Goal: Task Accomplishment & Management: Complete application form

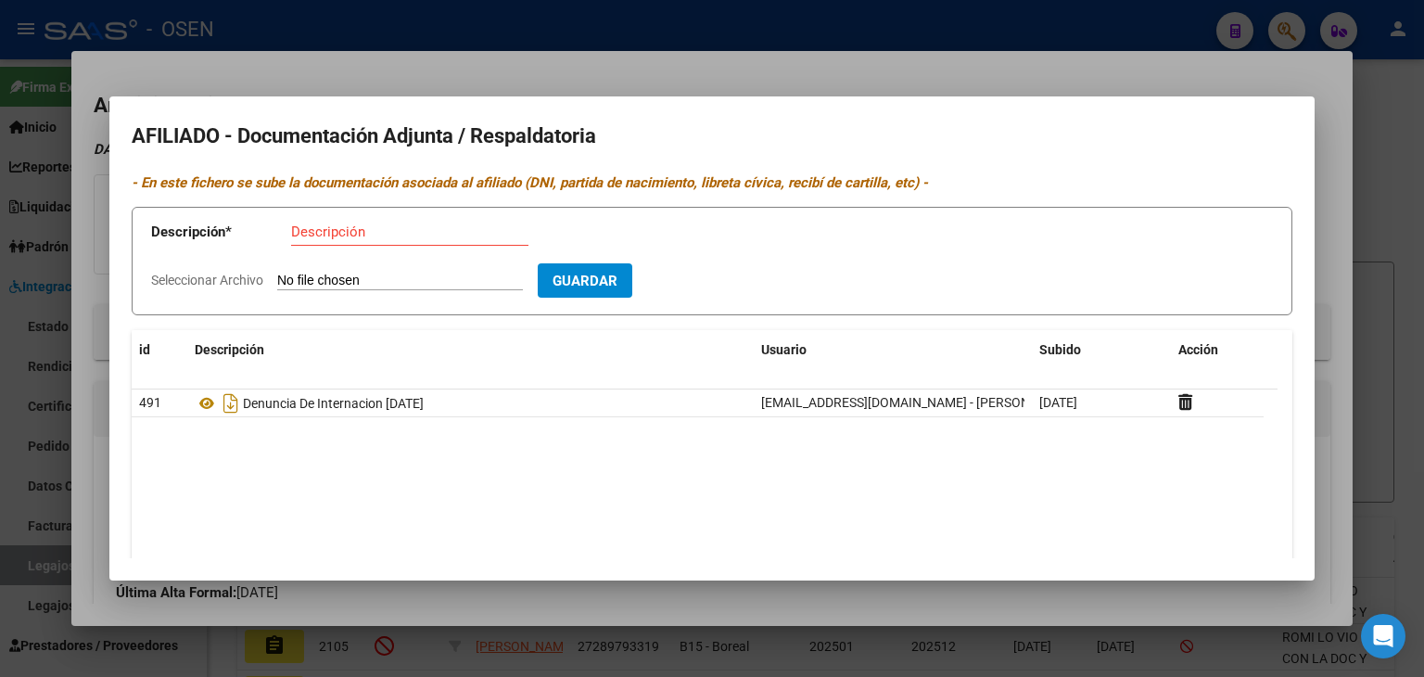
click at [519, 58] on div at bounding box center [712, 338] width 1424 height 677
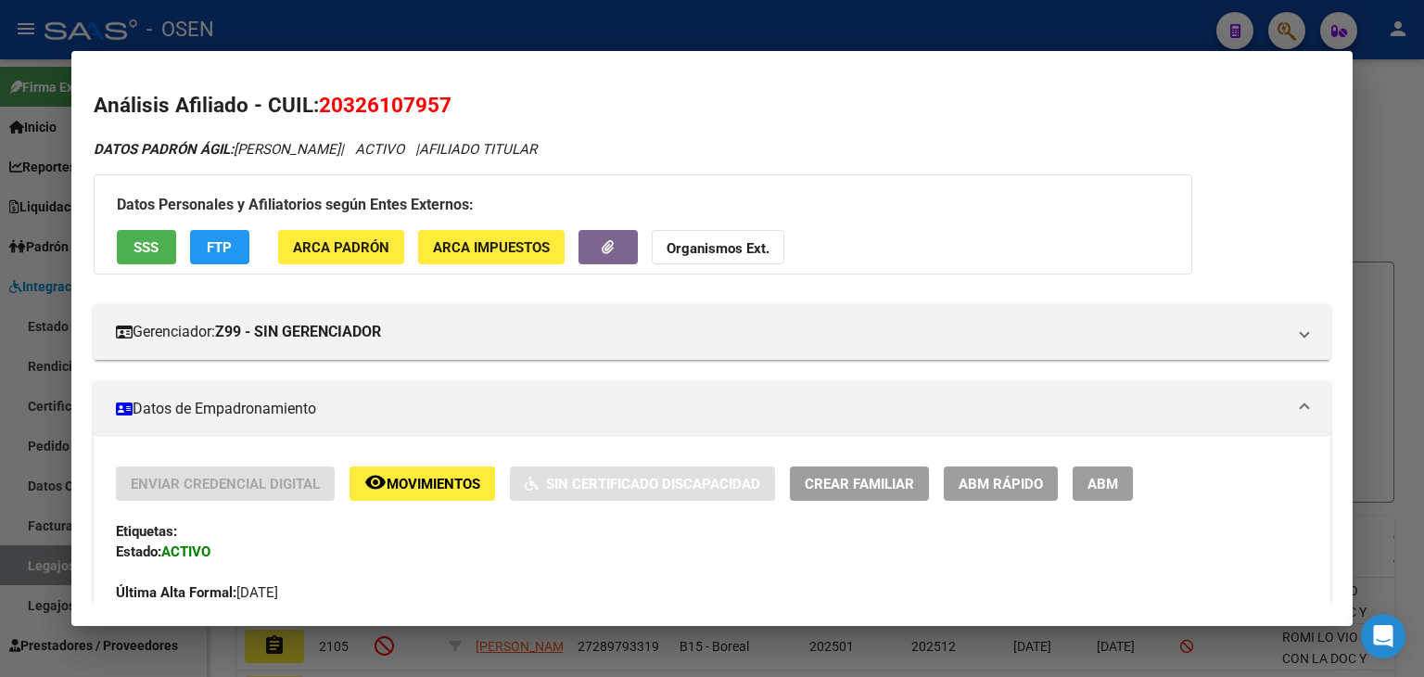
click at [512, 38] on div at bounding box center [712, 338] width 1424 height 677
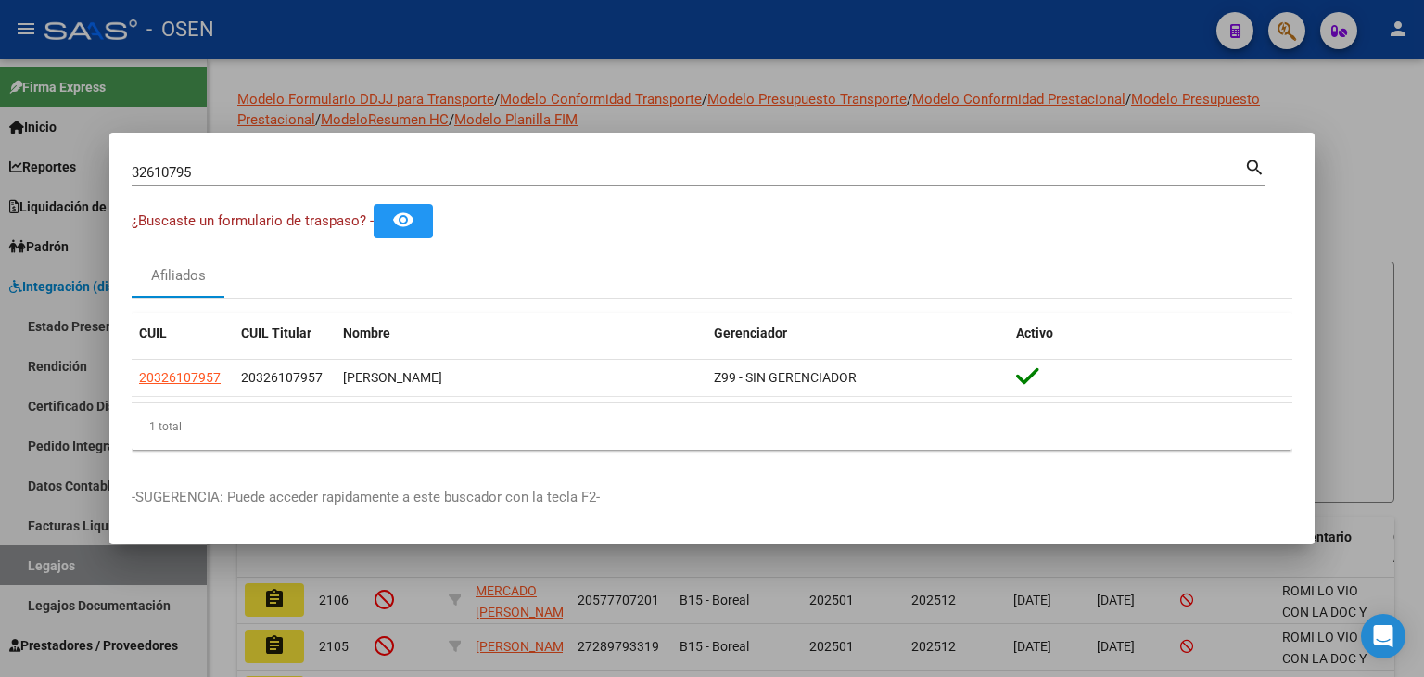
click at [509, 38] on div at bounding box center [712, 338] width 1424 height 677
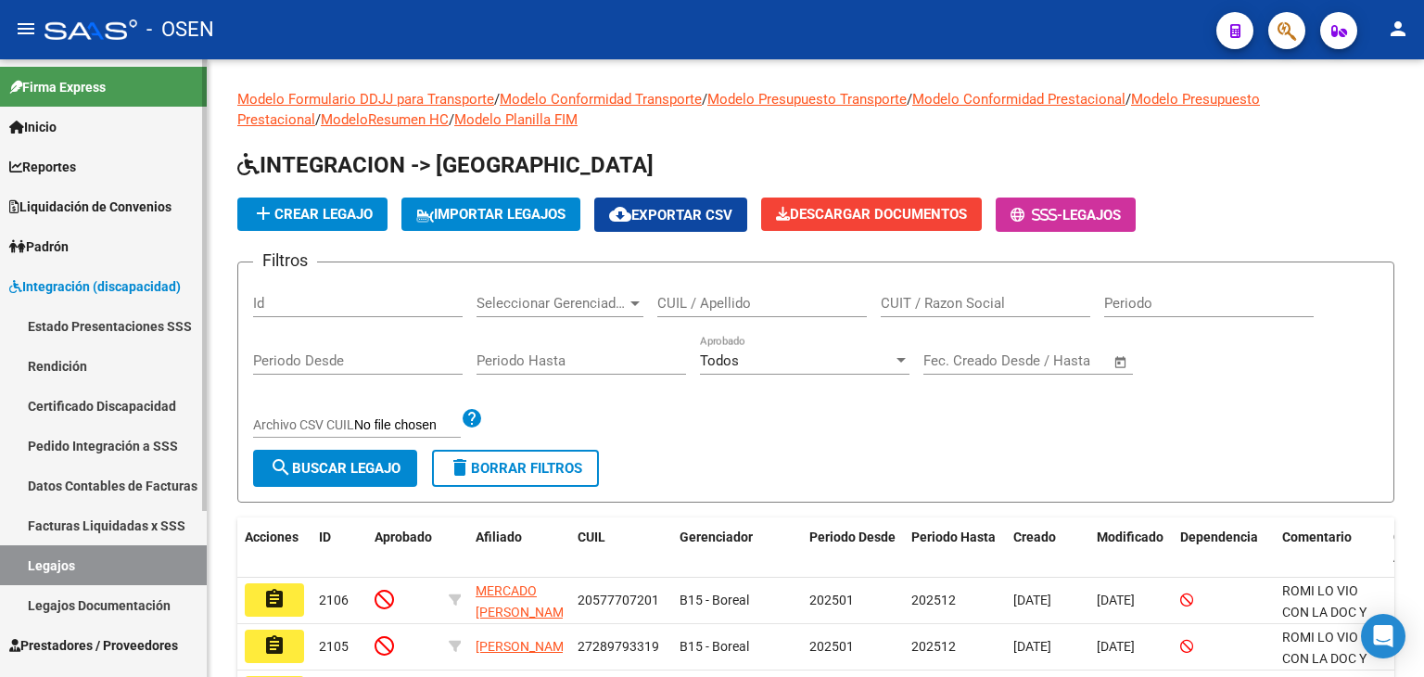
click at [52, 277] on span "Integración (discapacidad)" at bounding box center [95, 286] width 172 height 20
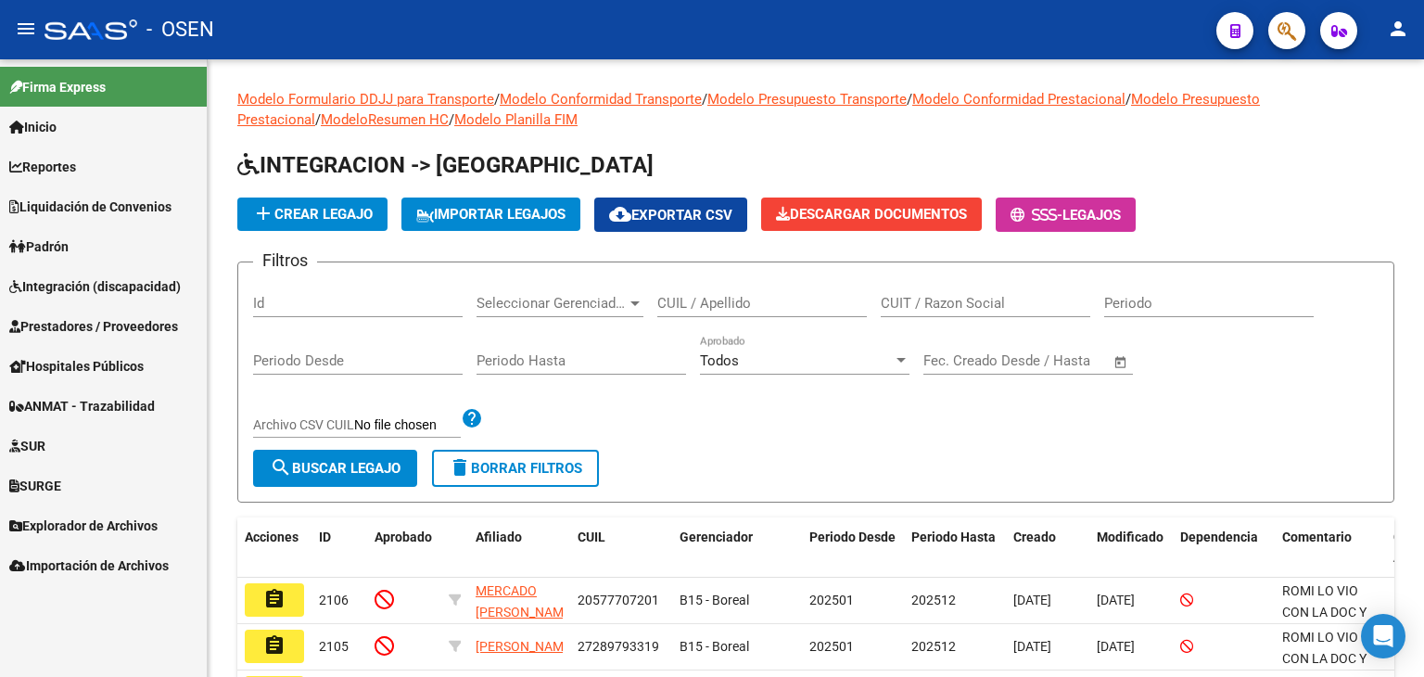
click at [63, 308] on link "Prestadores / Proveedores" at bounding box center [103, 326] width 207 height 40
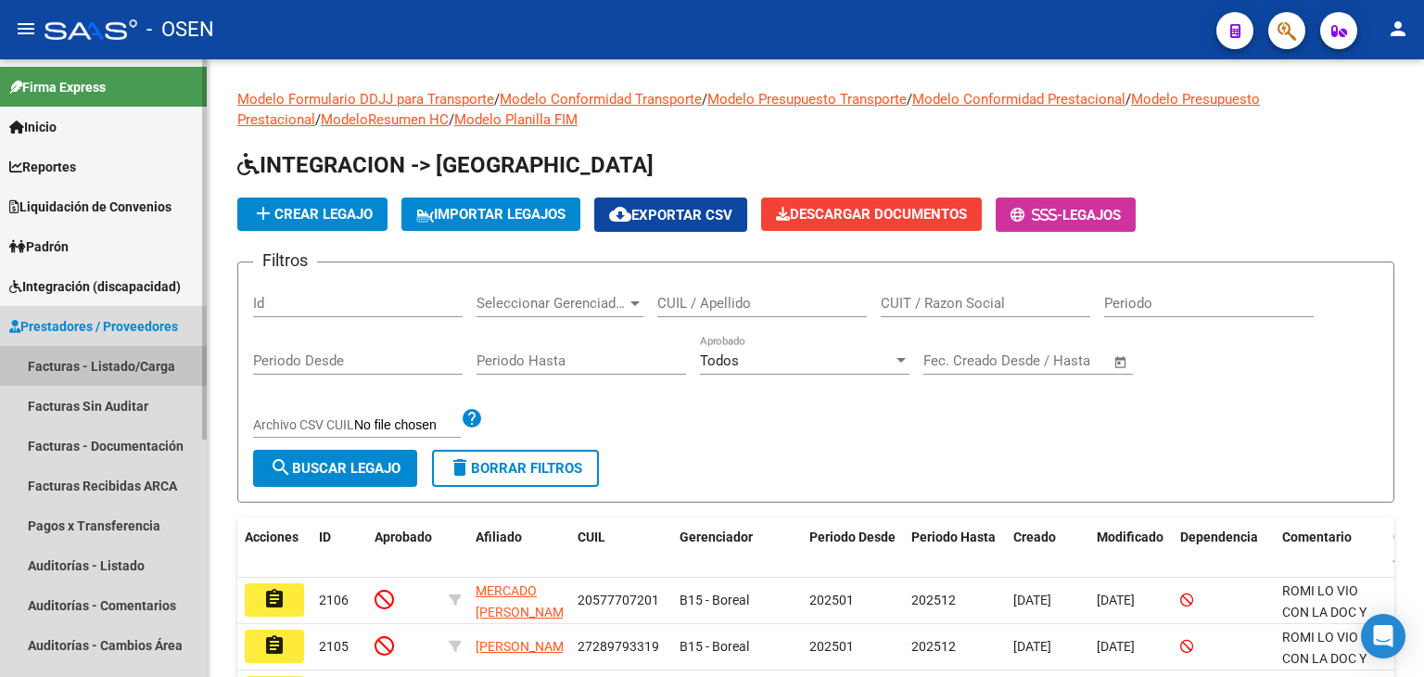
click at [63, 357] on link "Facturas - Listado/Carga" at bounding box center [103, 366] width 207 height 40
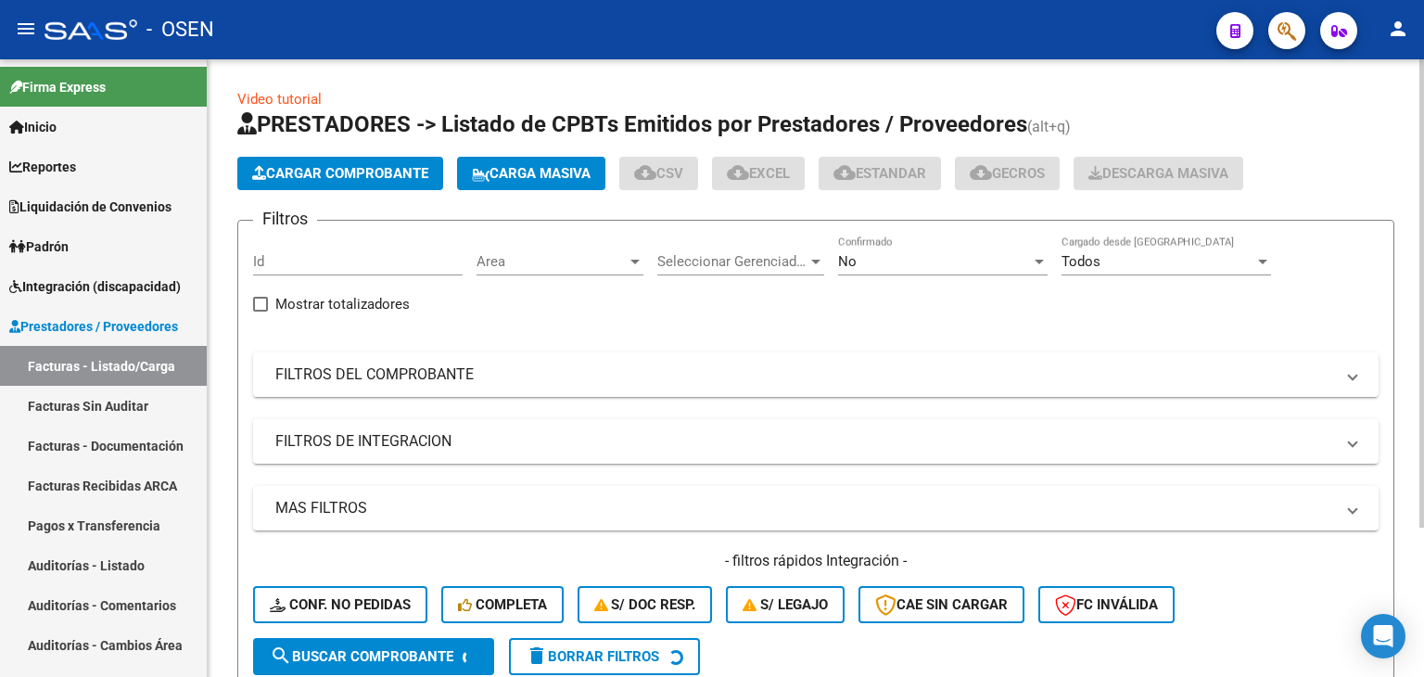
click at [334, 172] on span "Cargar Comprobante" at bounding box center [340, 173] width 176 height 17
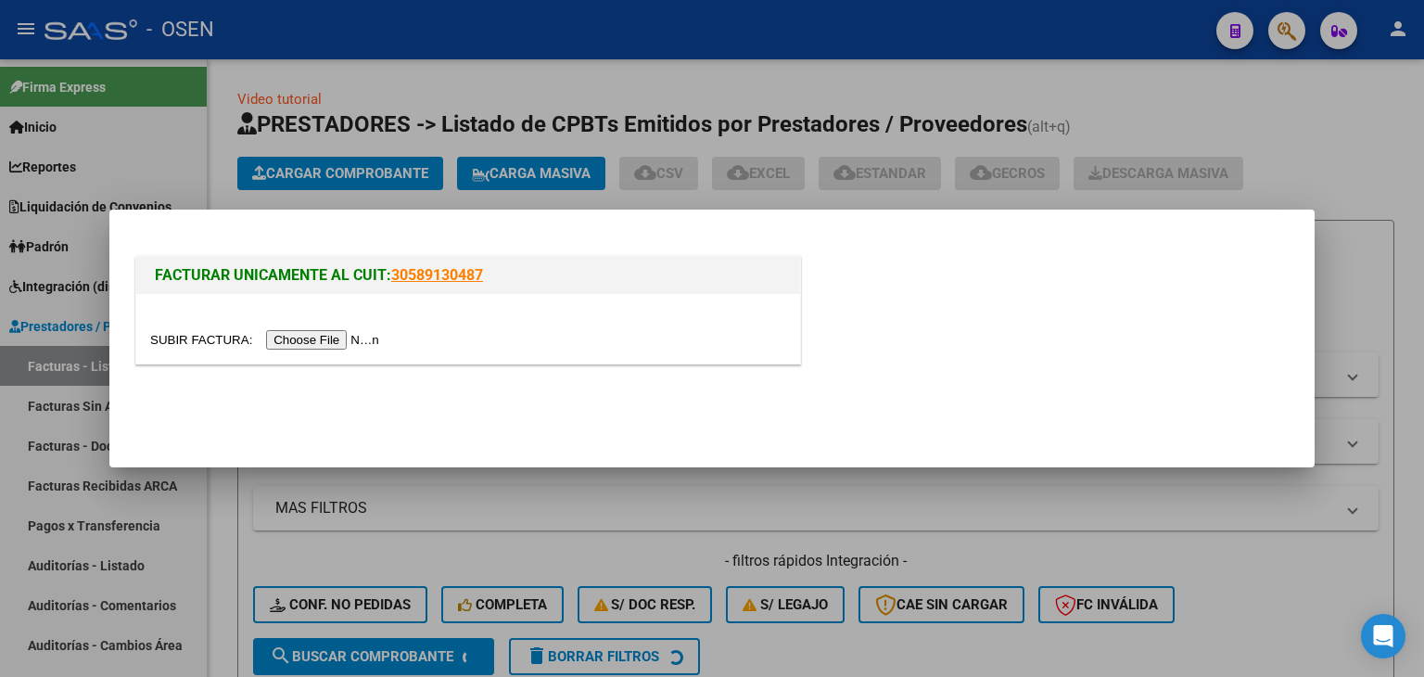
click at [341, 339] on input "file" at bounding box center [267, 339] width 235 height 19
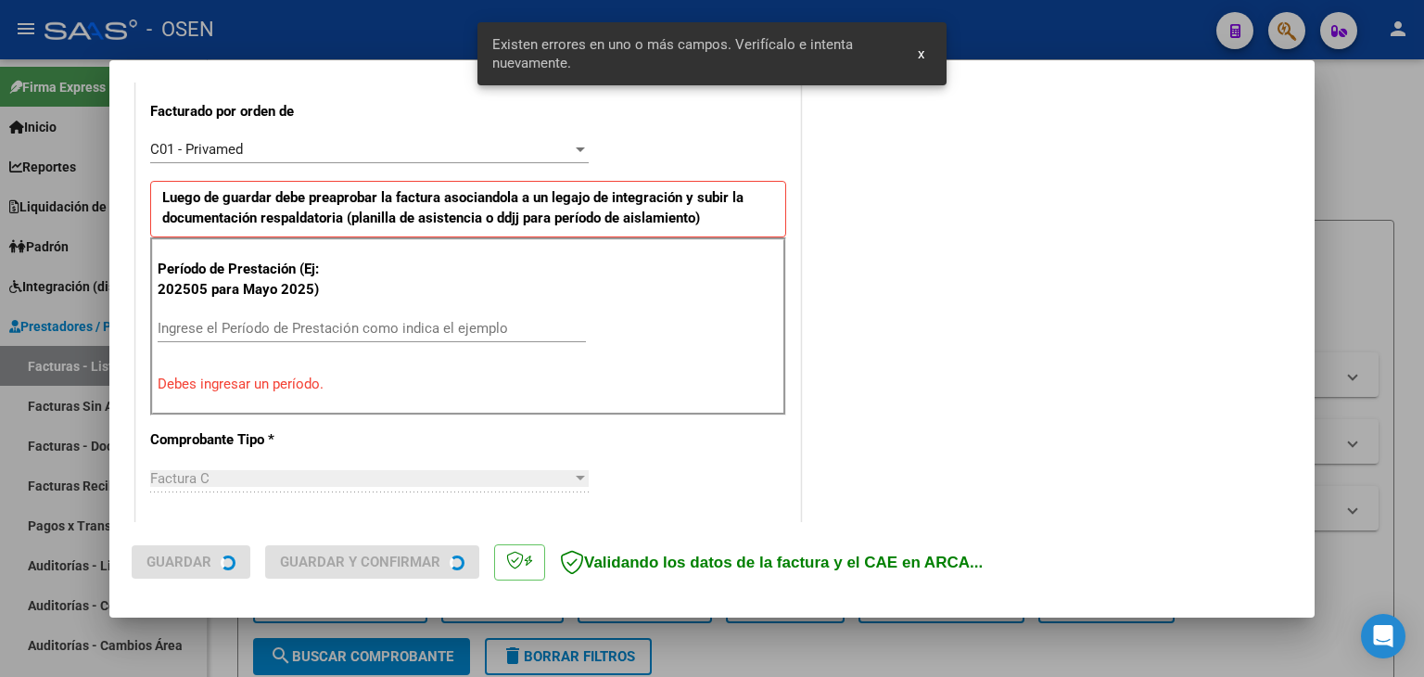
scroll to position [518, 0]
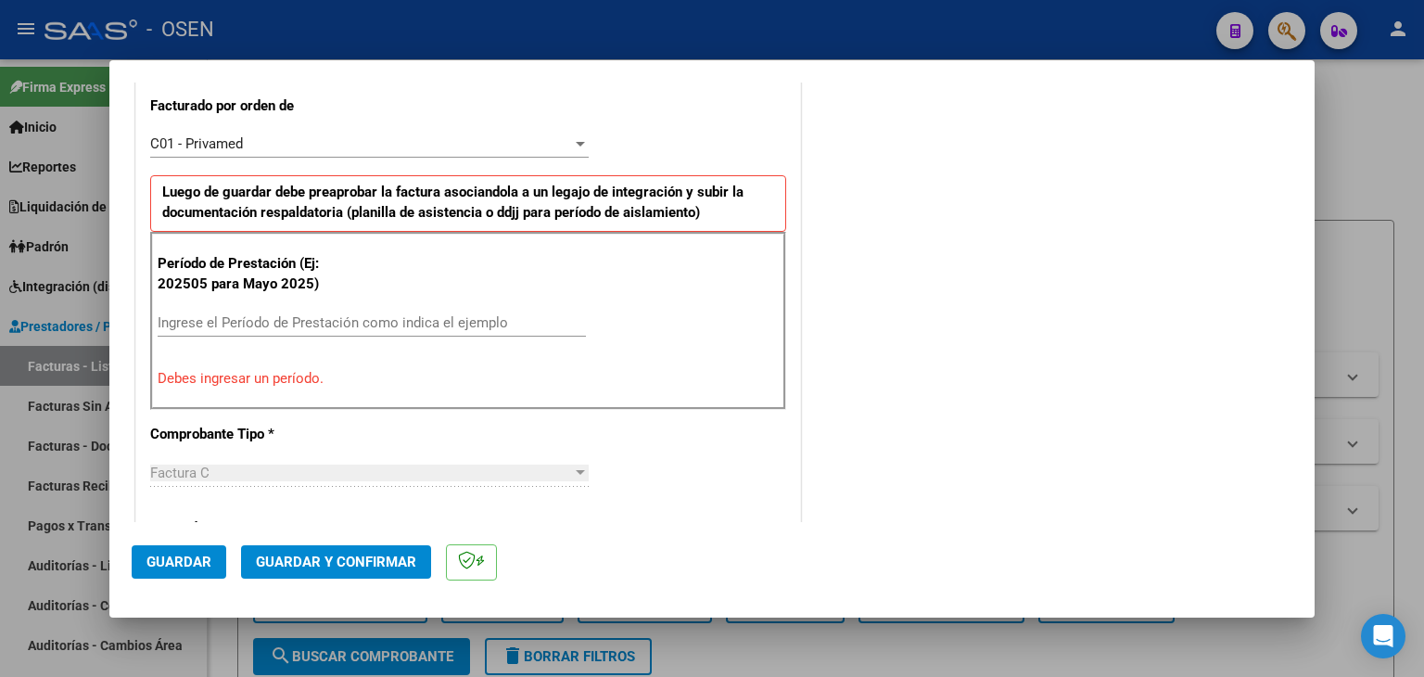
click at [288, 326] on input "Ingrese el Período de Prestación como indica el ejemplo" at bounding box center [372, 322] width 428 height 17
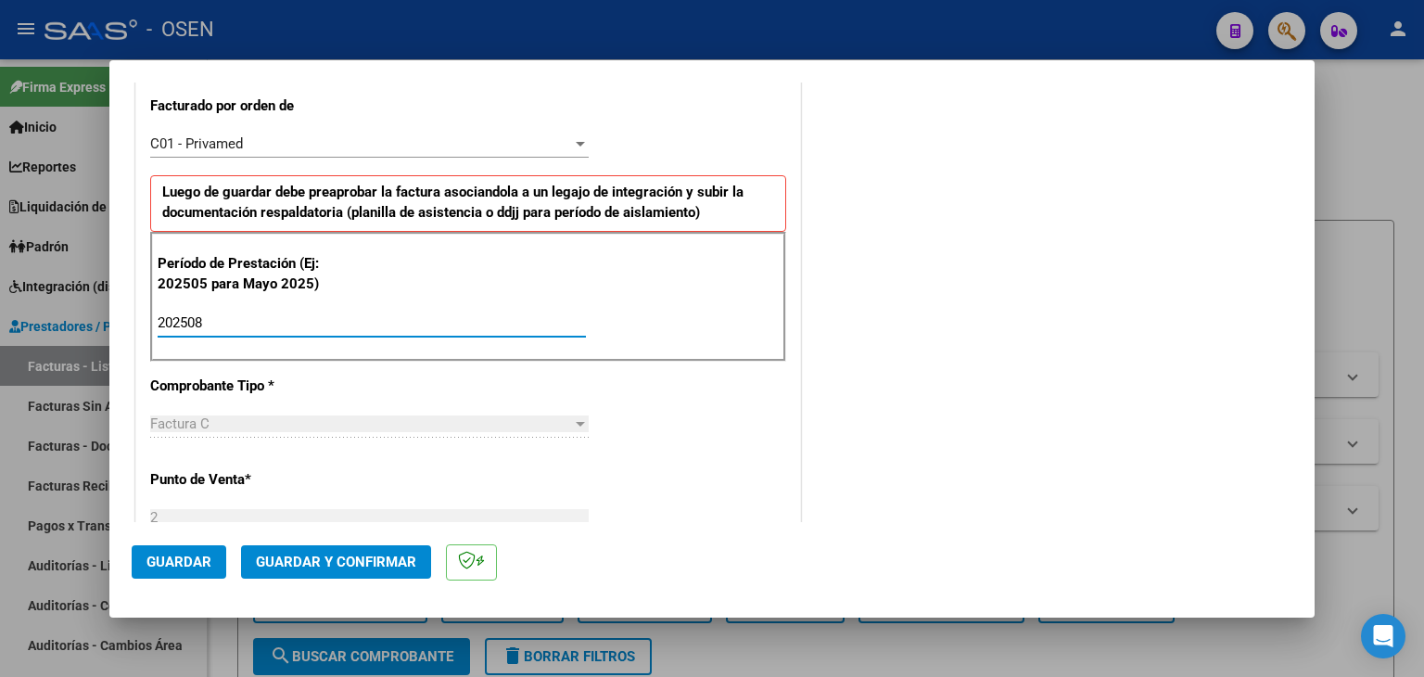
scroll to position [704, 0]
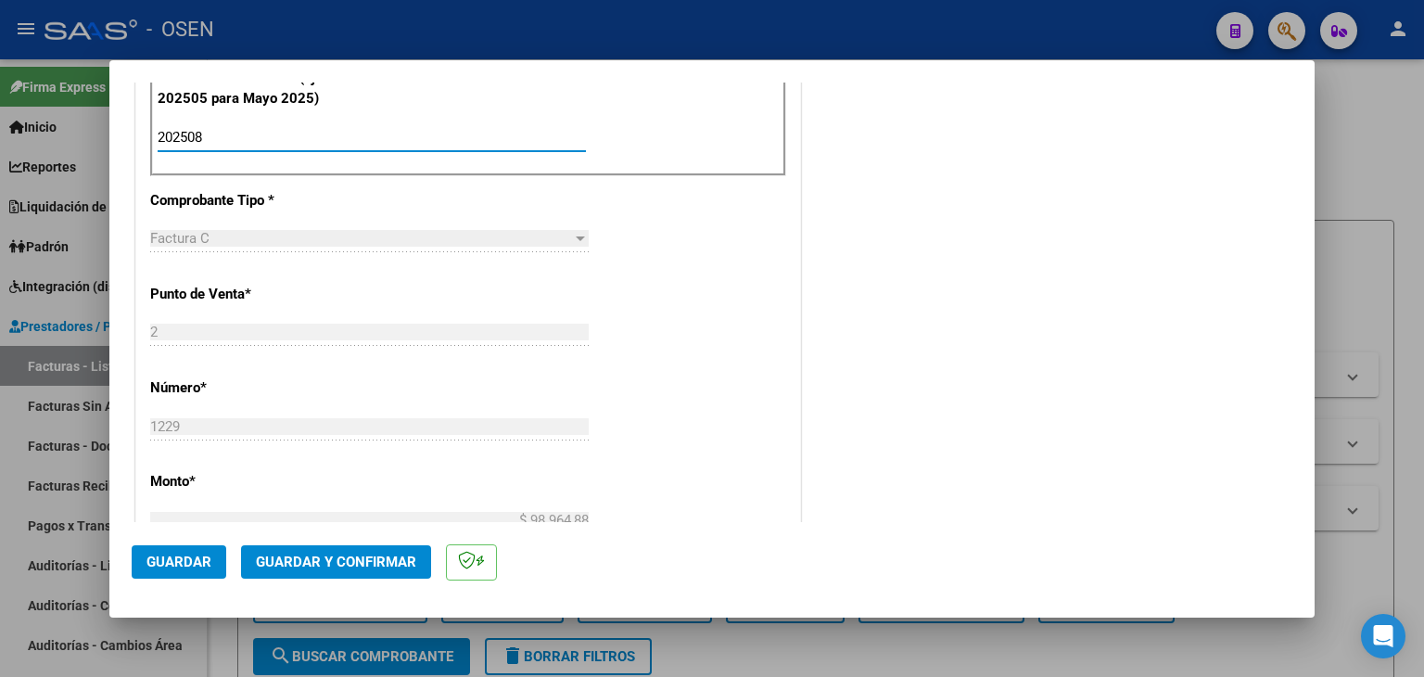
type input "202508"
click at [208, 559] on span "Guardar" at bounding box center [178, 562] width 65 height 17
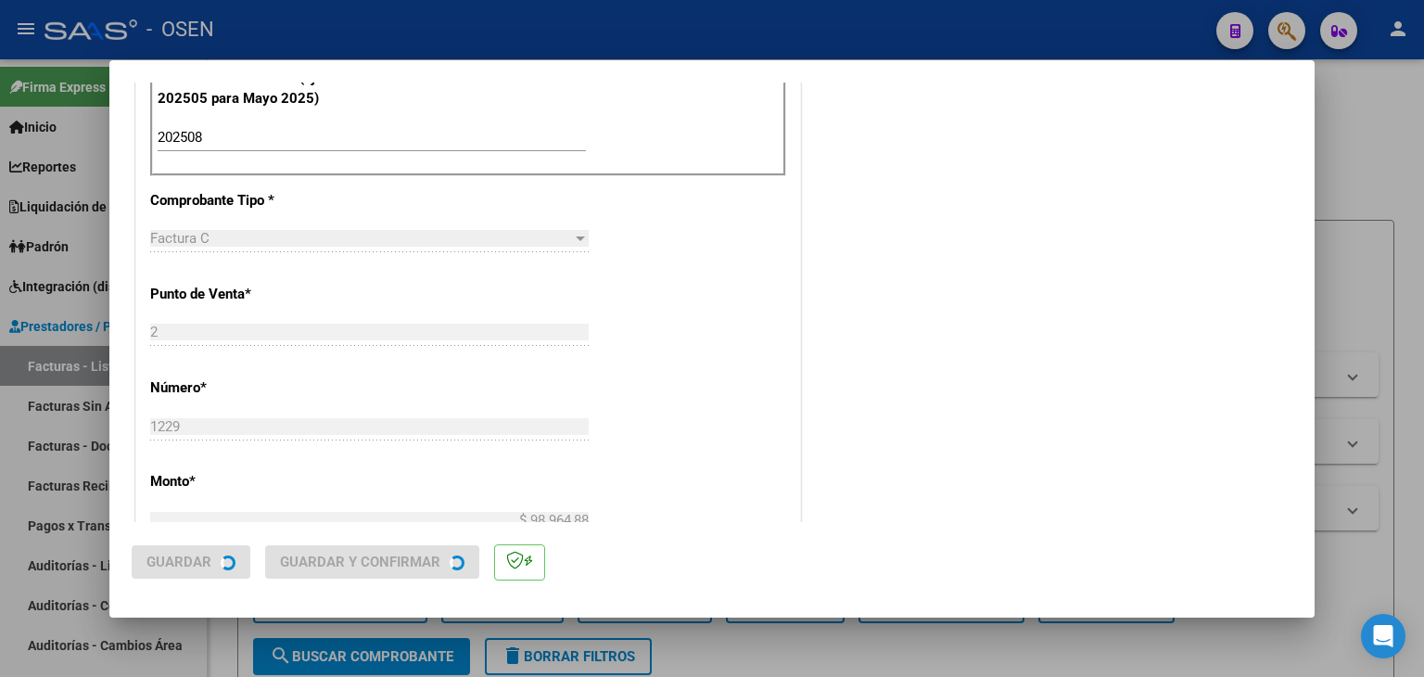
scroll to position [0, 0]
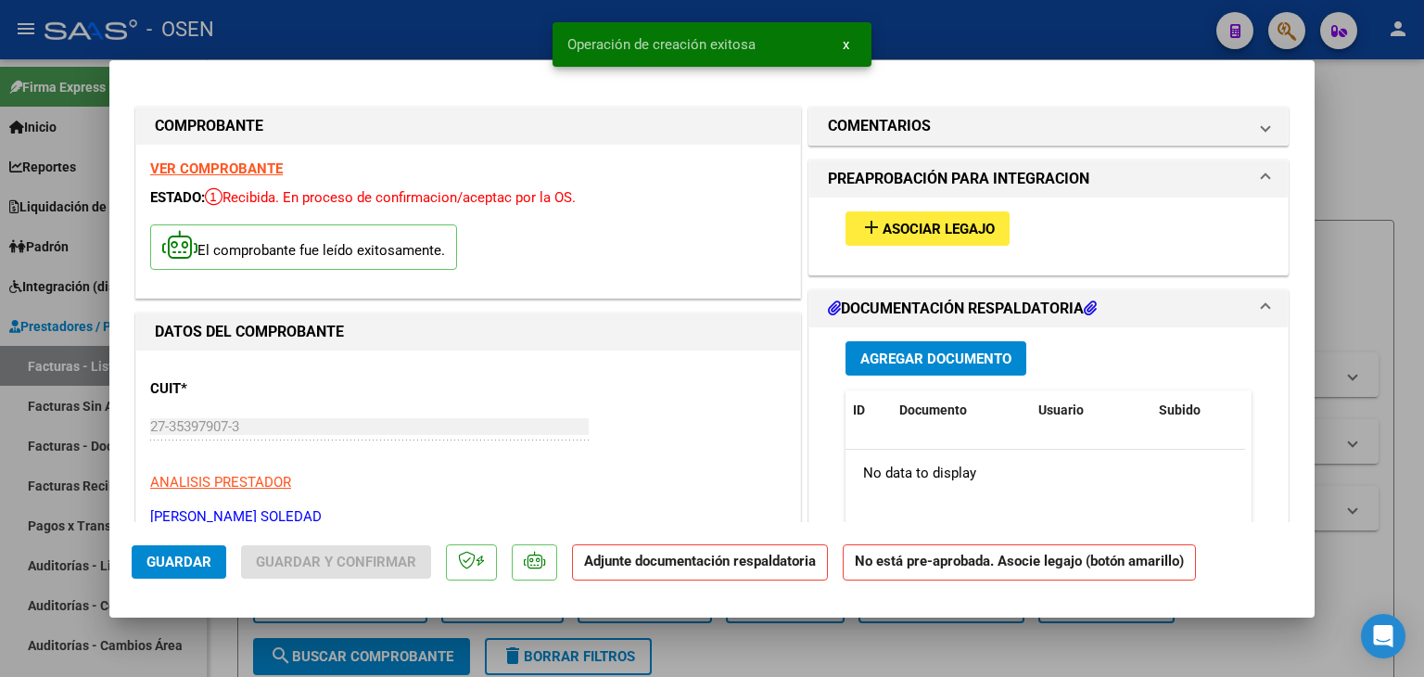
drag, startPoint x: 895, startPoint y: 249, endPoint x: 891, endPoint y: 233, distance: 17.1
click at [895, 248] on div "add Asociar Legajo" at bounding box center [1049, 228] width 434 height 62
click at [891, 233] on span "Asociar Legajo" at bounding box center [939, 229] width 112 height 17
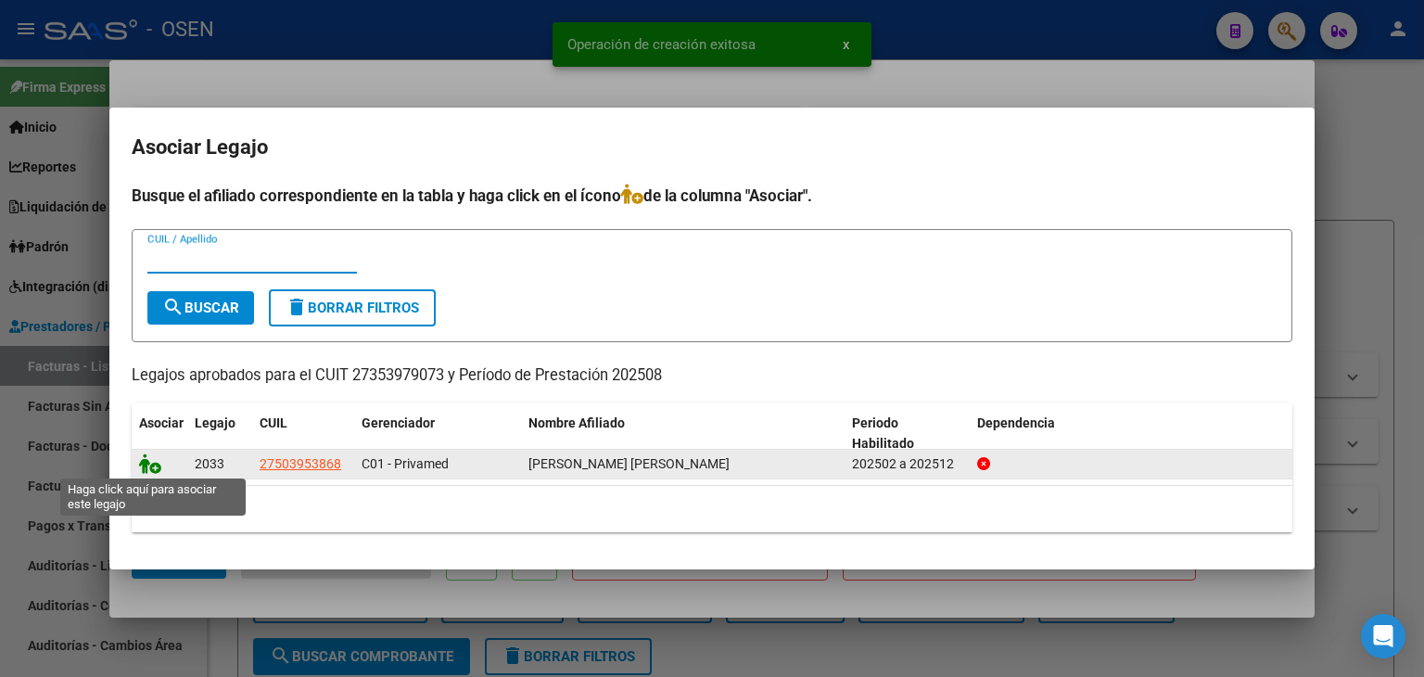
click at [149, 465] on icon at bounding box center [150, 463] width 22 height 20
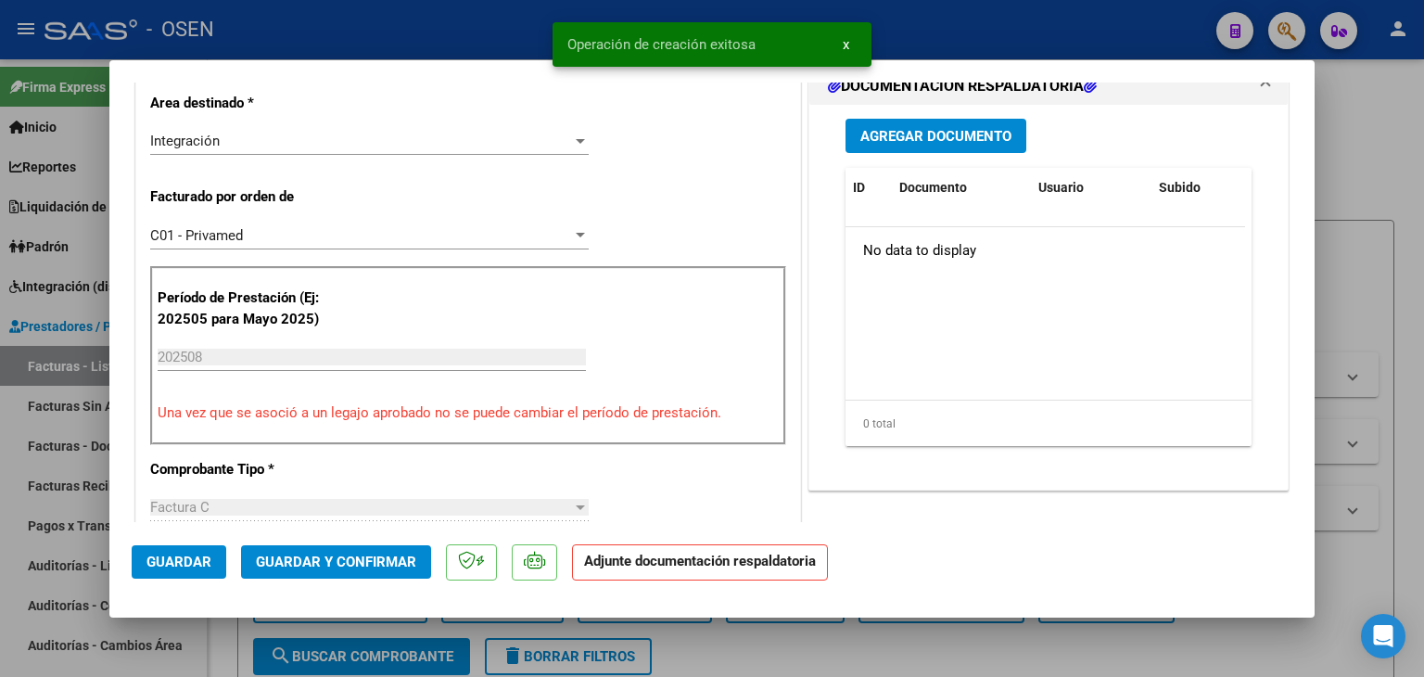
scroll to position [464, 0]
click at [915, 128] on span "Agregar Documento" at bounding box center [935, 135] width 151 height 17
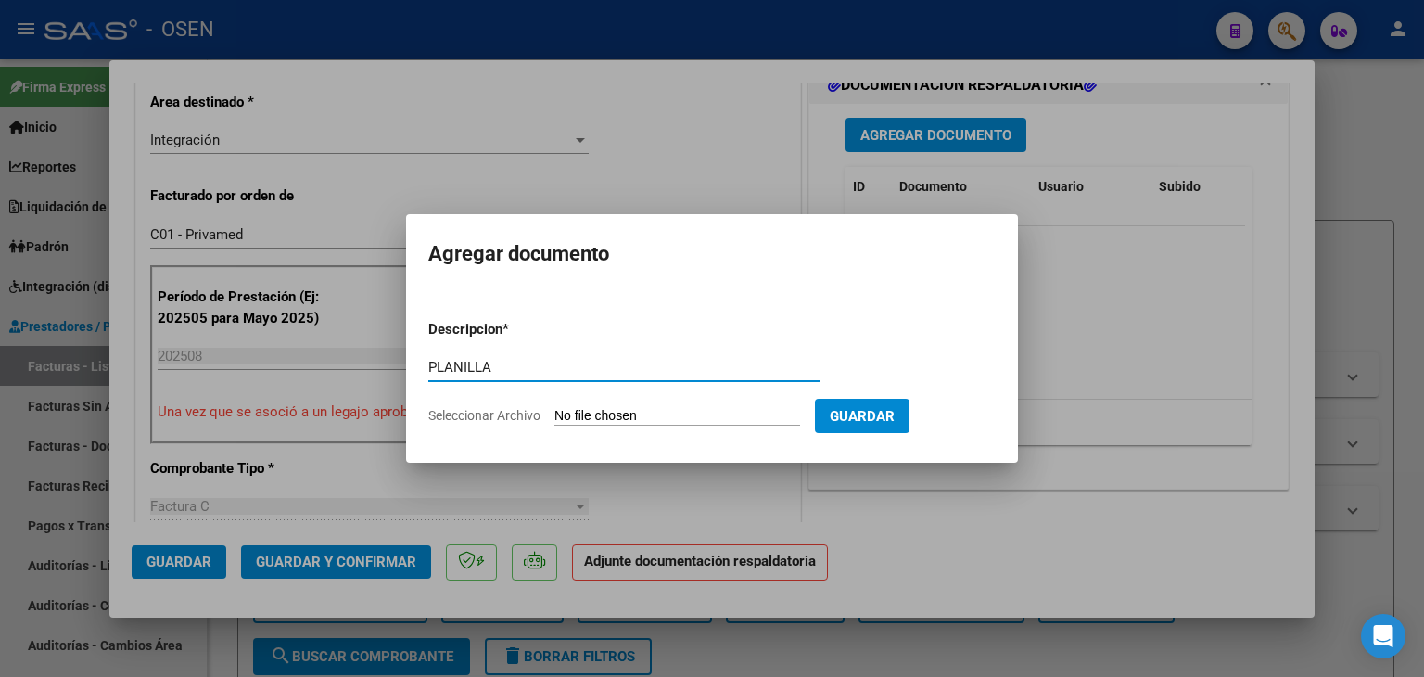
type input "PLANILLA"
click at [554, 408] on input "Seleccionar Archivo" at bounding box center [677, 417] width 246 height 18
type input "C:\fakepath\ASISTENCIA [PERSON_NAME].pdf"
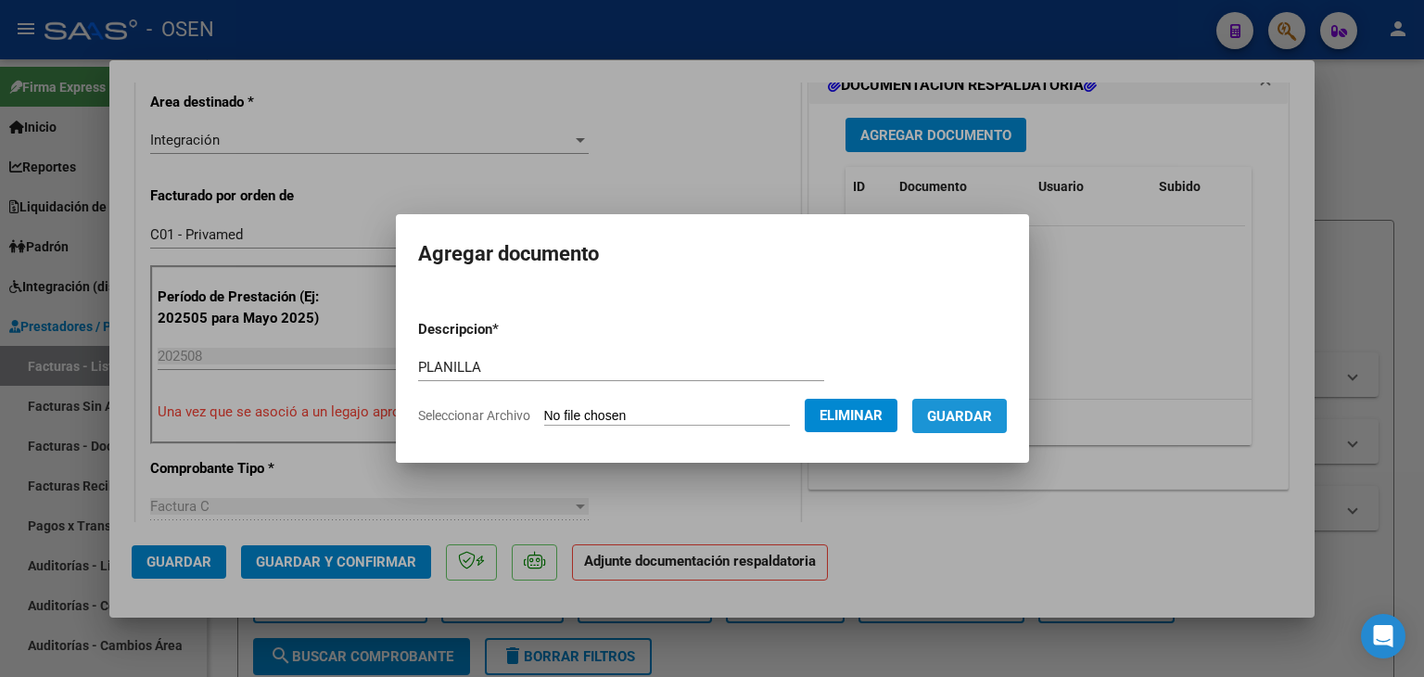
click at [968, 416] on span "Guardar" at bounding box center [959, 416] width 65 height 17
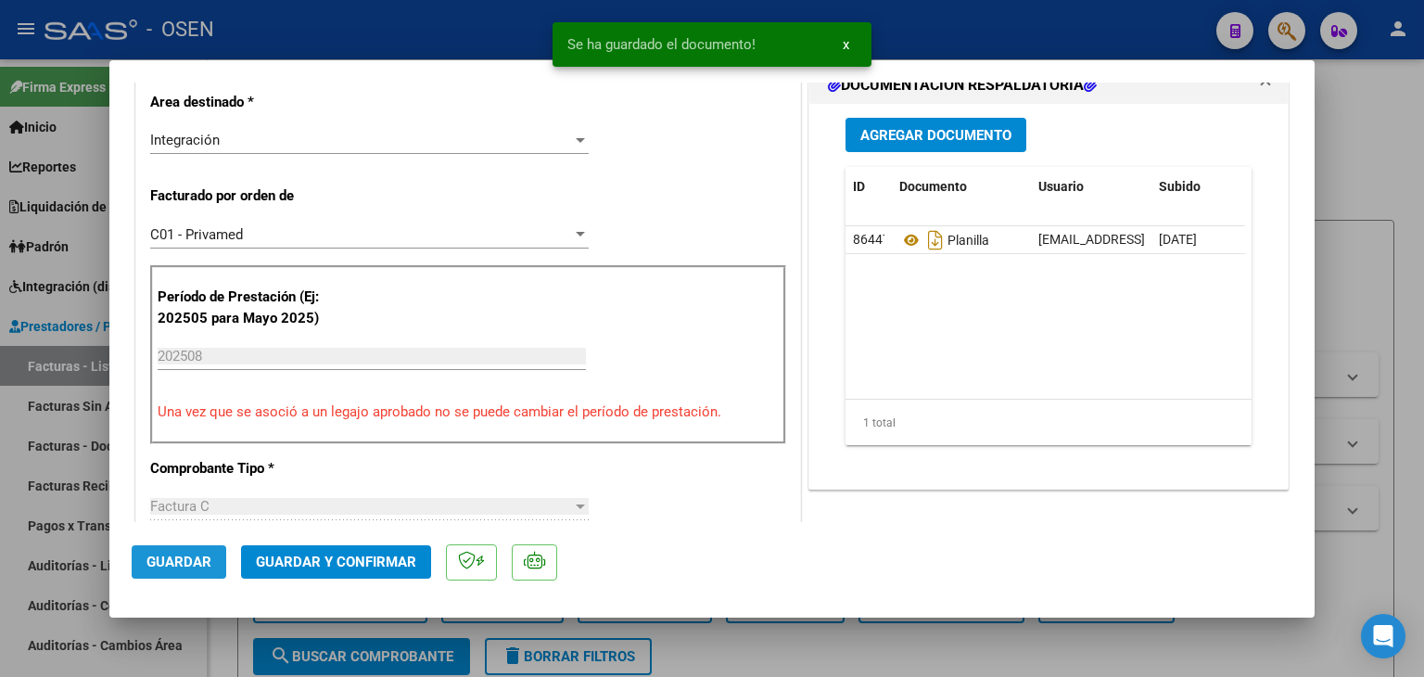
click at [183, 554] on span "Guardar" at bounding box center [178, 562] width 65 height 17
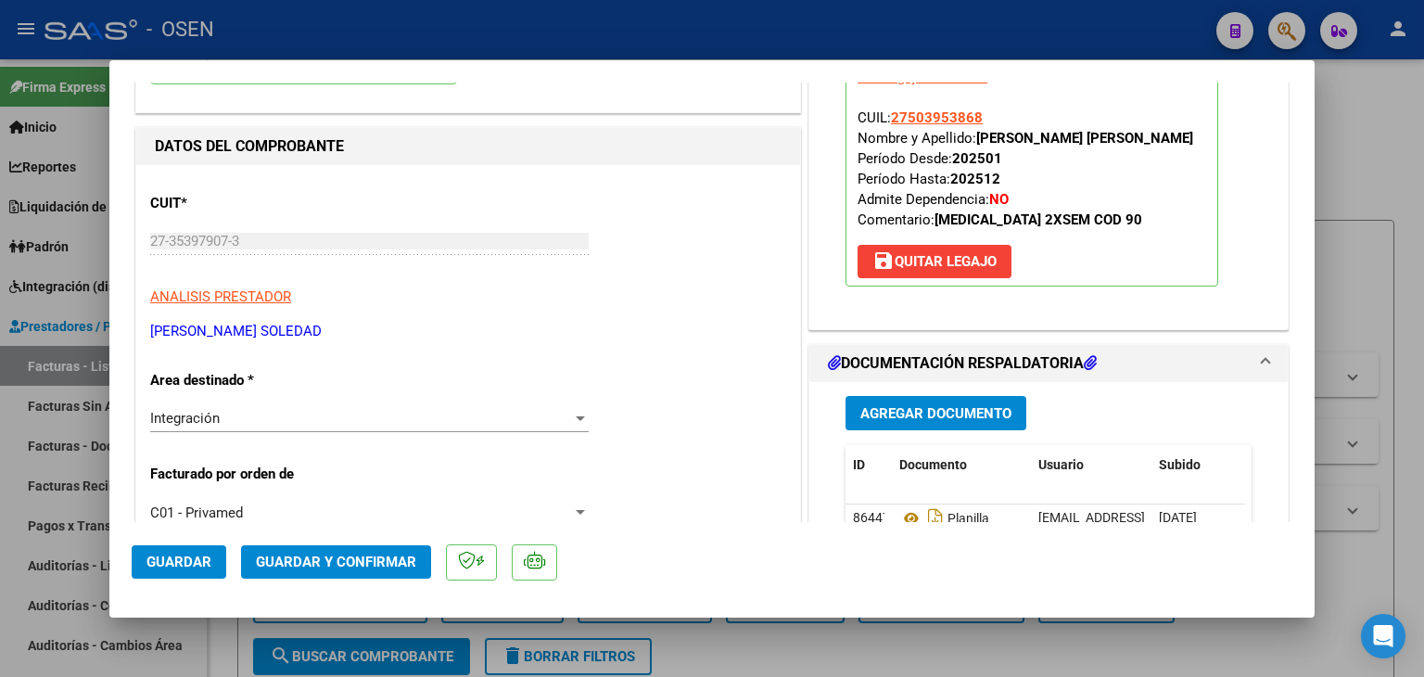
scroll to position [93, 0]
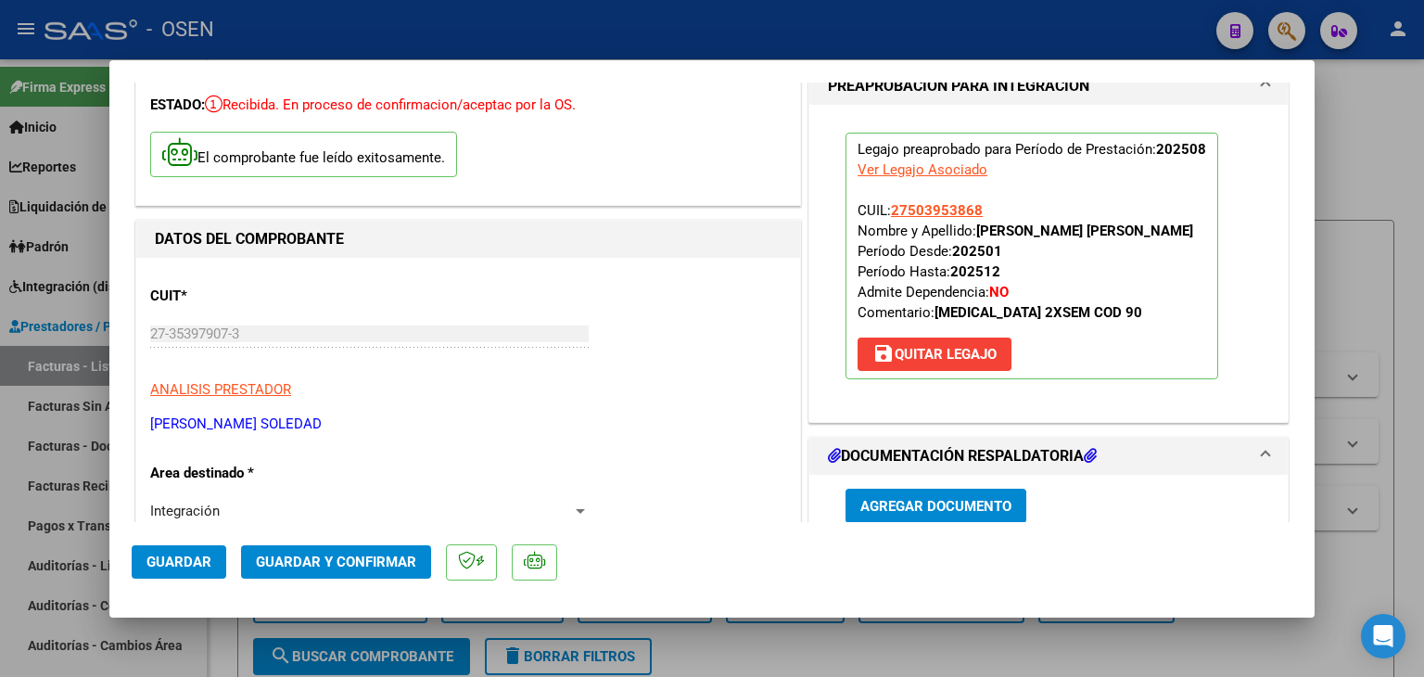
click at [944, 200] on app-link-go-to "27503953868" at bounding box center [937, 210] width 92 height 20
click at [941, 202] on span "27503953868" at bounding box center [937, 210] width 92 height 17
type textarea "27503953868"
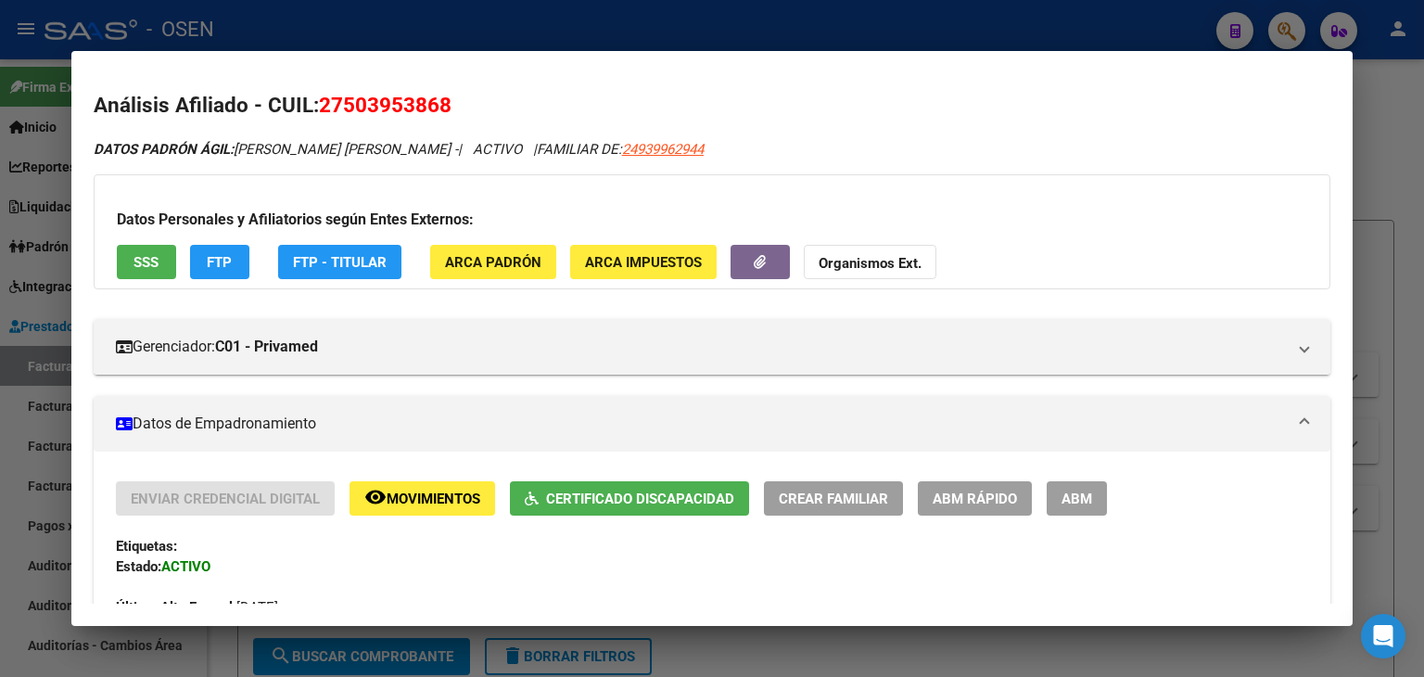
click at [834, 16] on div at bounding box center [712, 338] width 1424 height 677
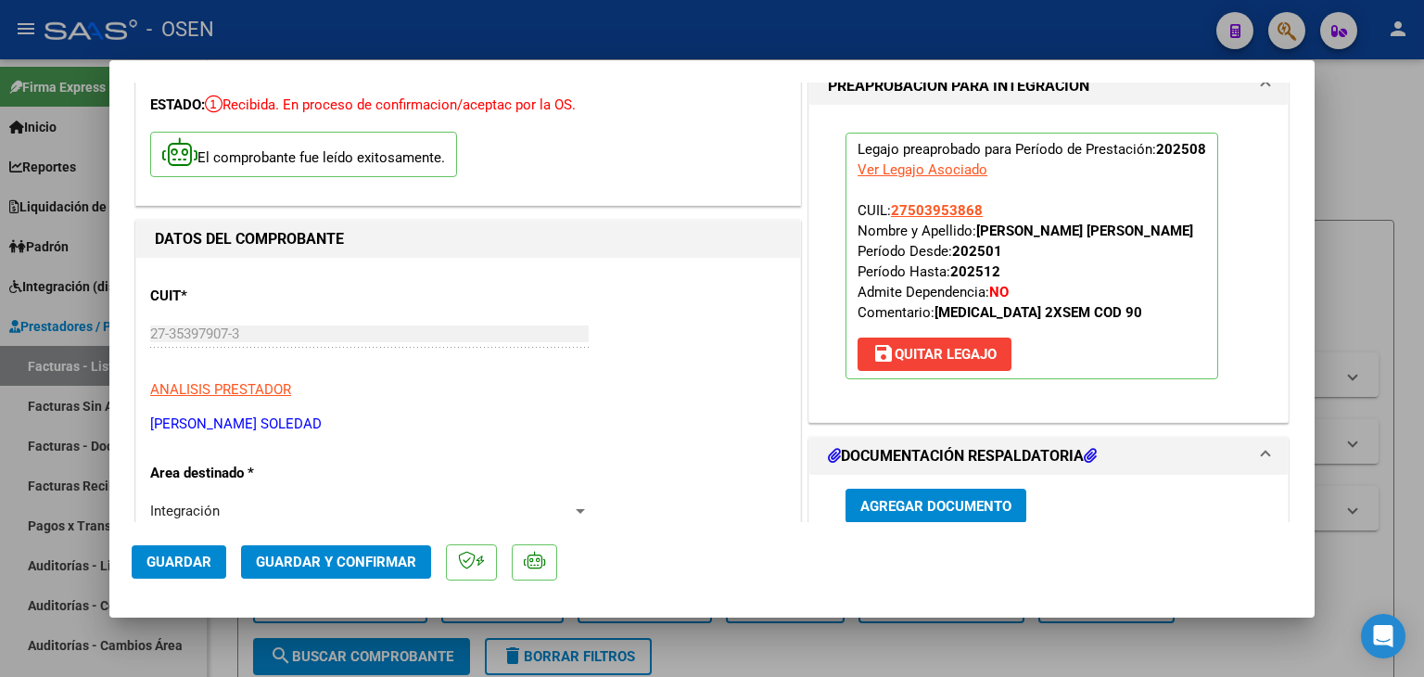
click at [178, 569] on span "Guardar" at bounding box center [178, 562] width 65 height 17
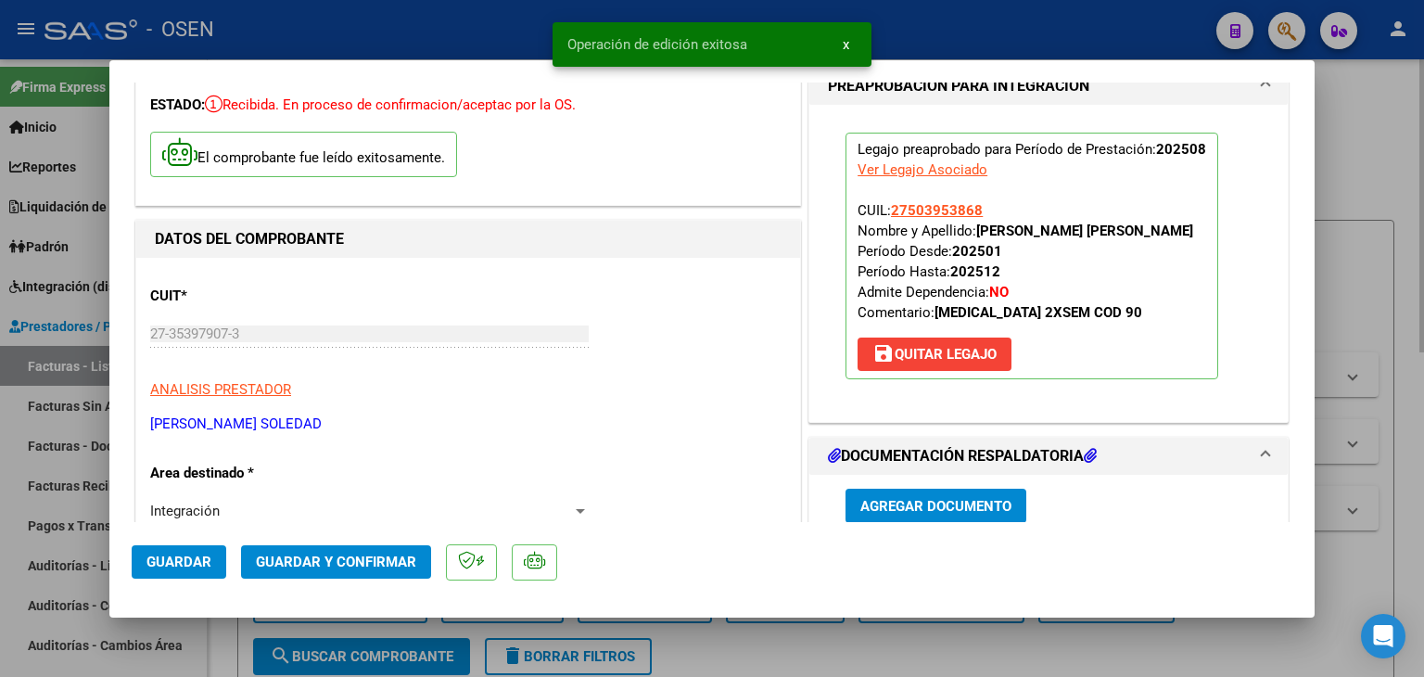
click at [230, 634] on div at bounding box center [712, 338] width 1424 height 677
type input "$ 0,00"
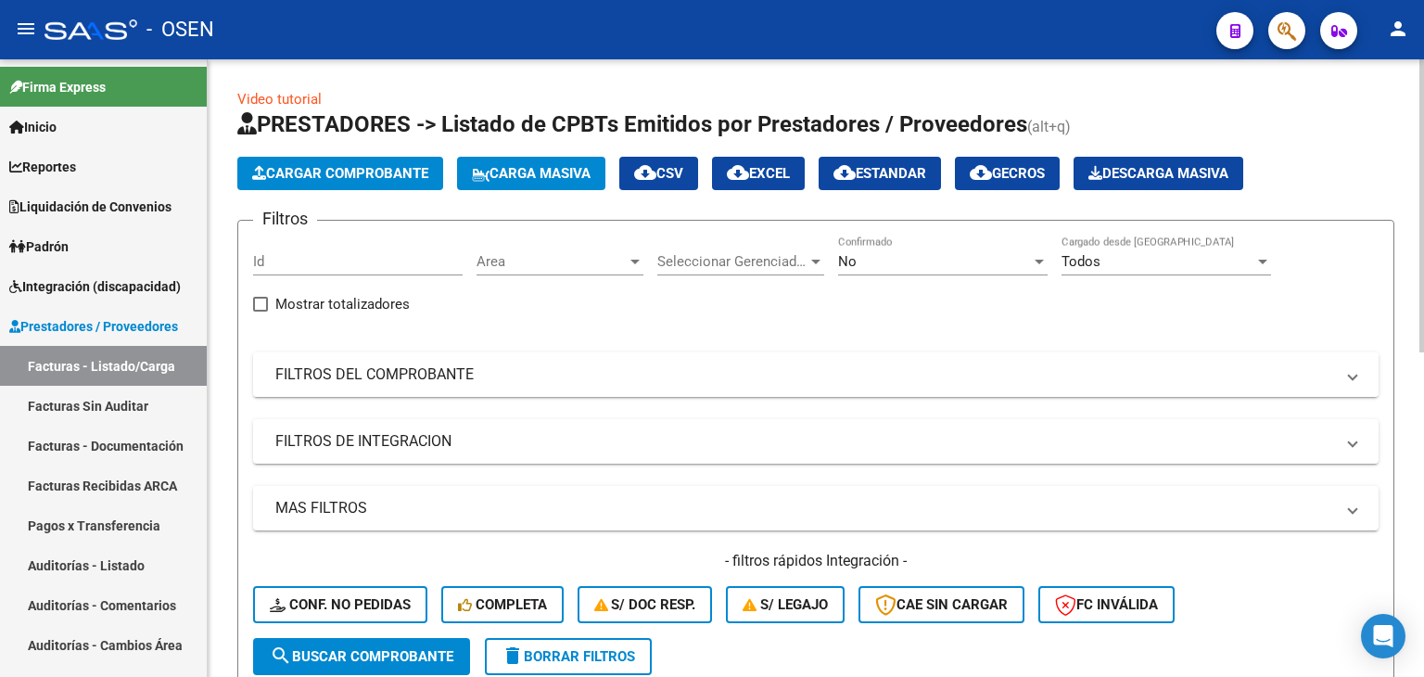
click at [562, 381] on mat-panel-title "FILTROS DEL COMPROBANTE" at bounding box center [804, 374] width 1059 height 20
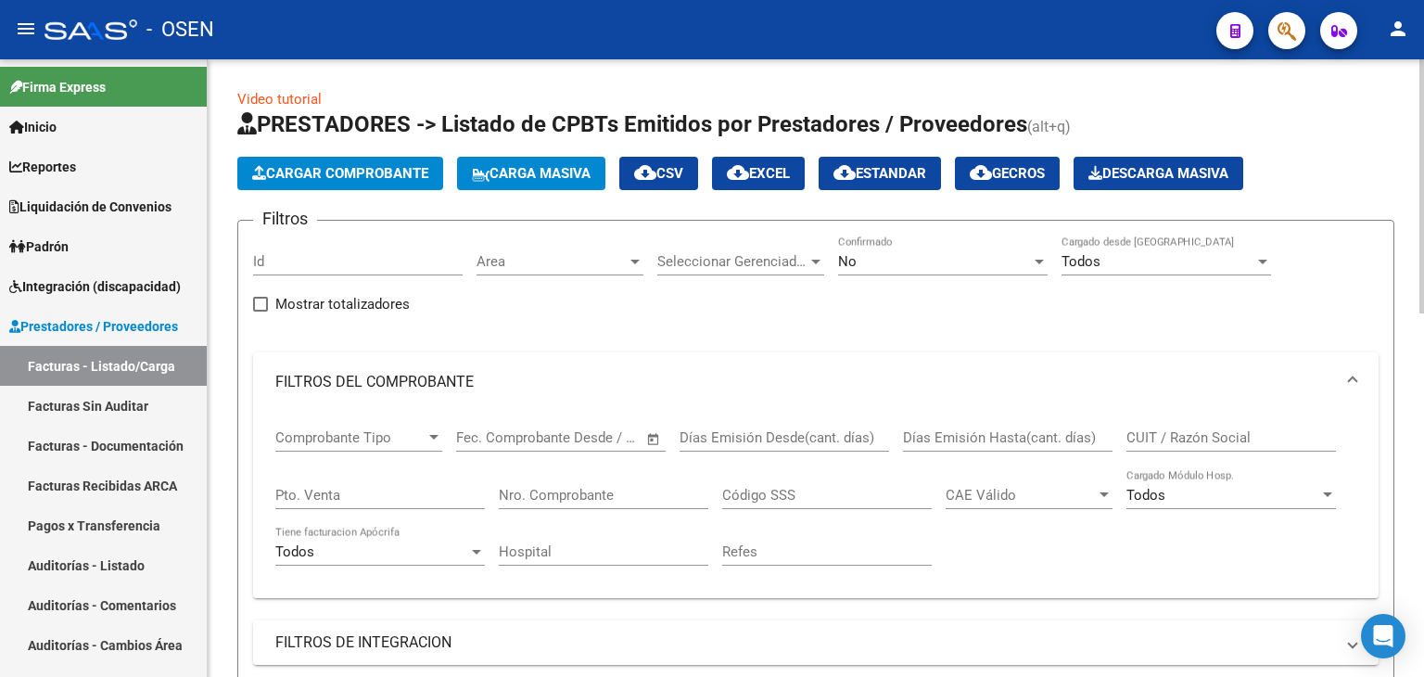
click at [579, 497] on input "Nro. Comprobante" at bounding box center [604, 495] width 210 height 17
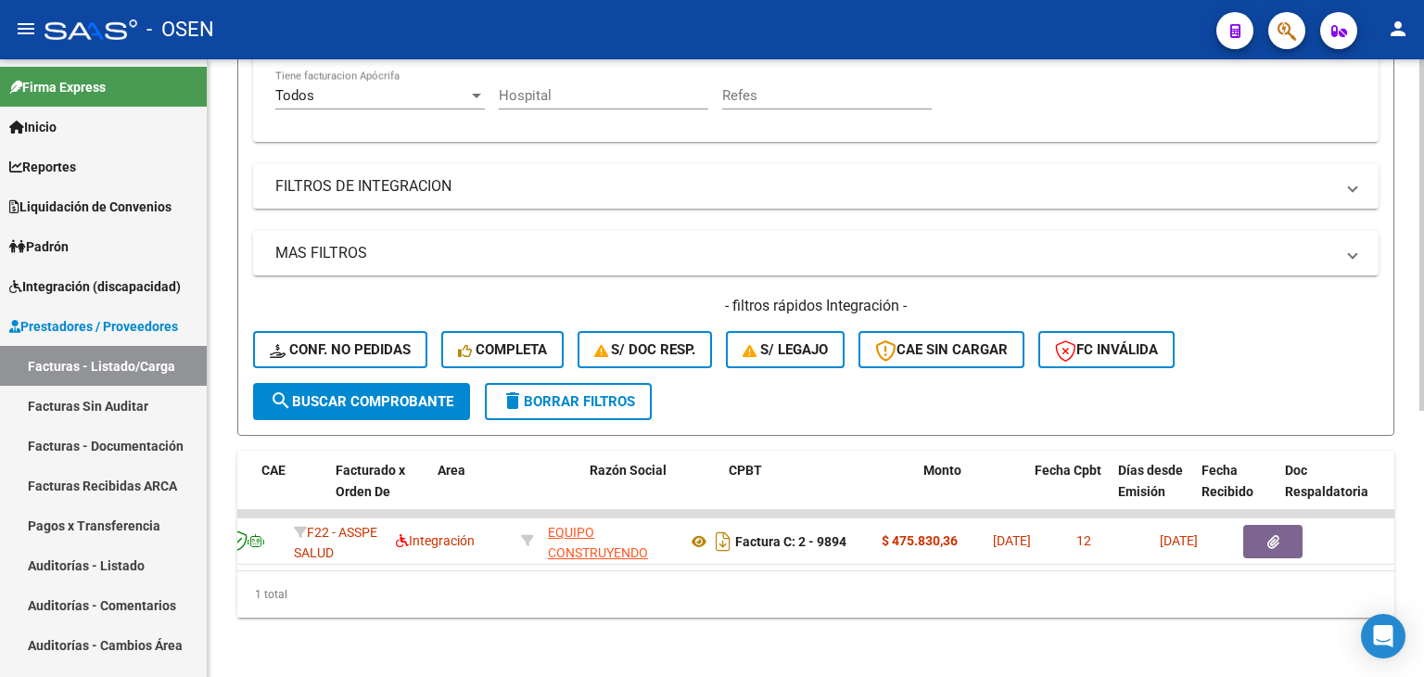
scroll to position [0, 0]
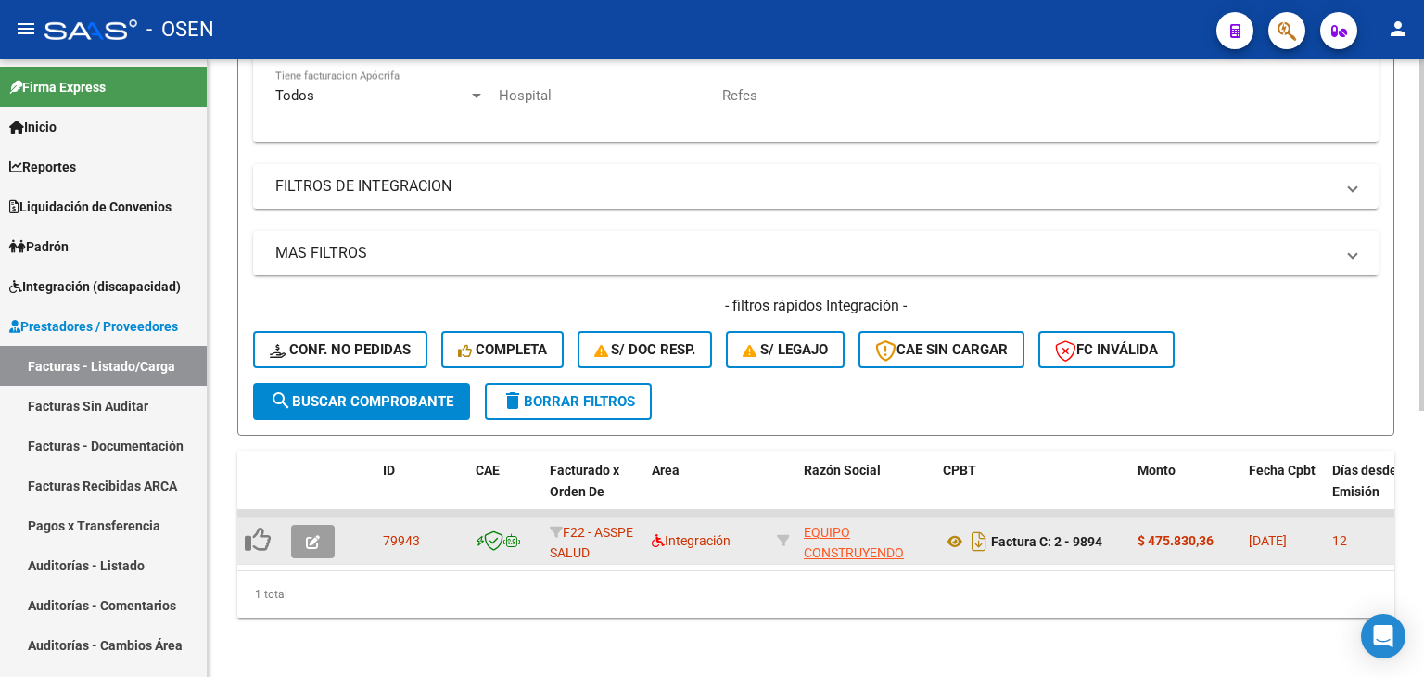
type input "9894"
click at [312, 538] on icon "button" at bounding box center [313, 542] width 14 height 14
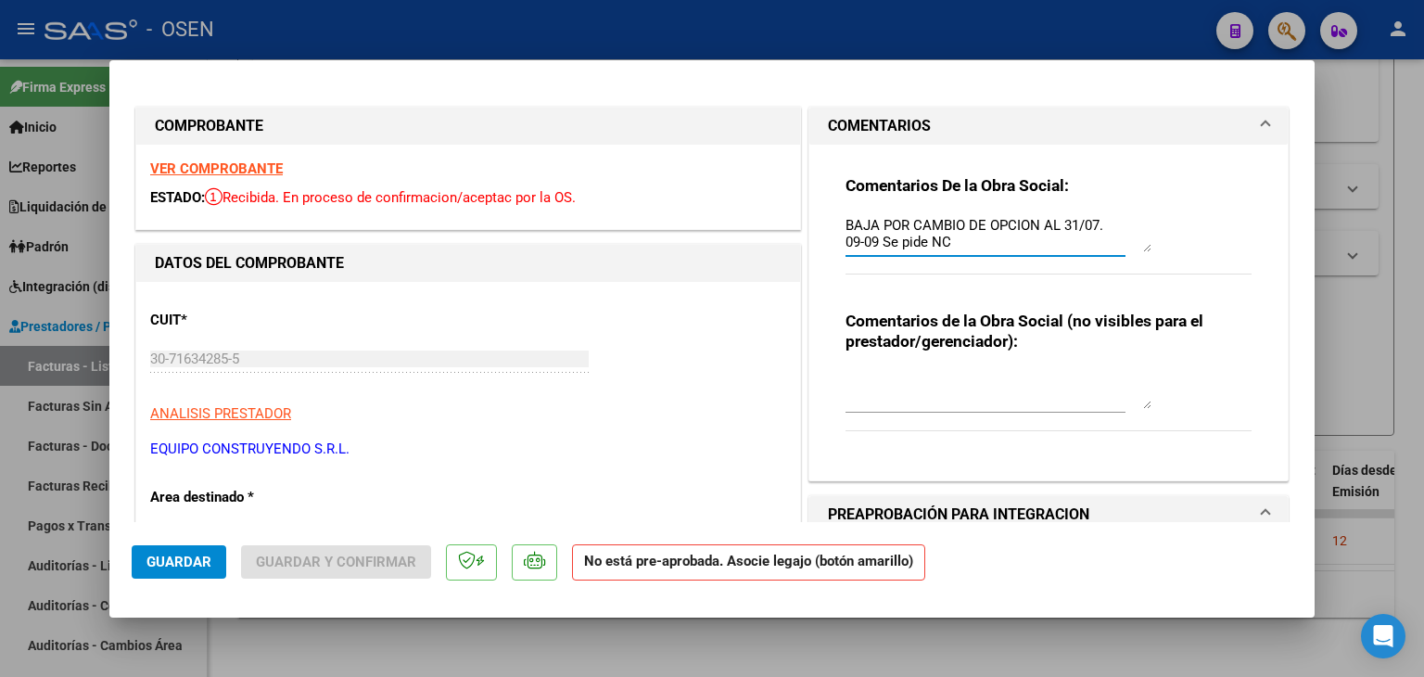
drag, startPoint x: 944, startPoint y: 241, endPoint x: 821, endPoint y: 241, distance: 122.4
click at [821, 241] on div "Comentarios De la Obra Social: BAJA POR CAMBIO DE OPCION AL 31/07. 09-09 Se pid…" at bounding box center [1048, 313] width 478 height 336
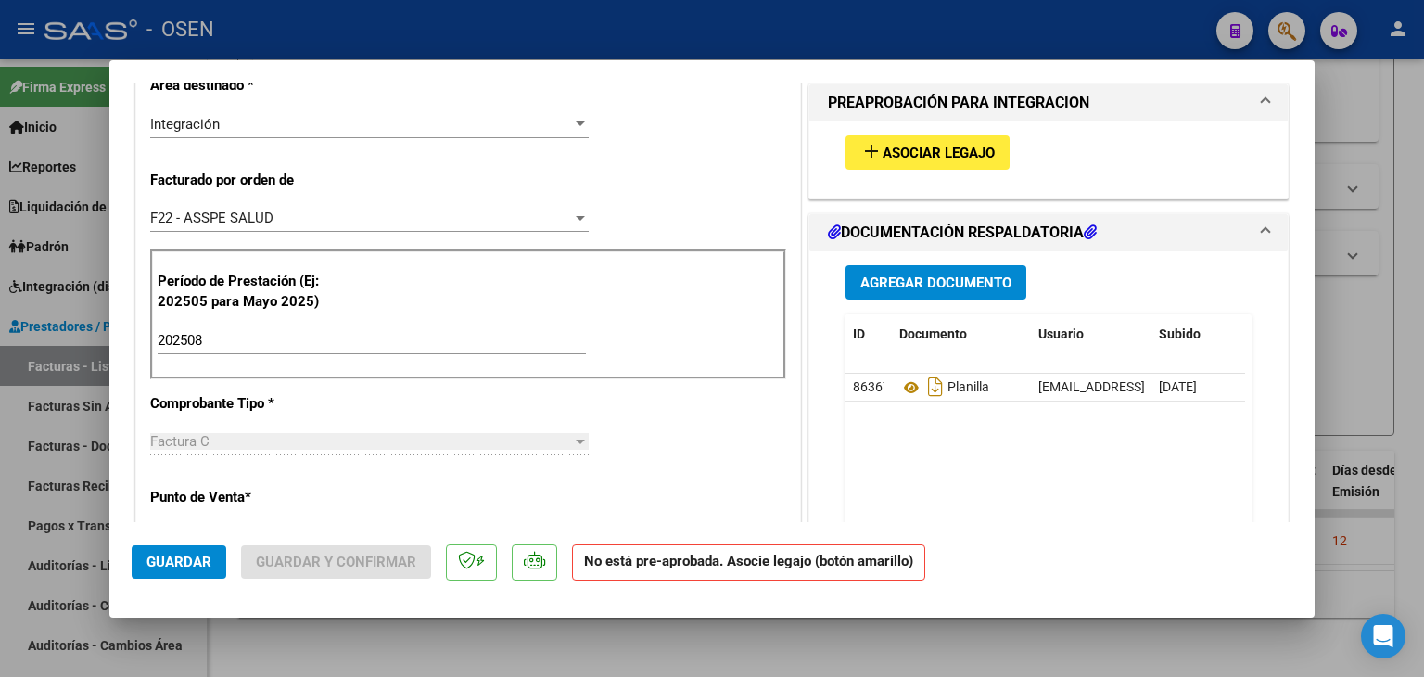
scroll to position [464, 0]
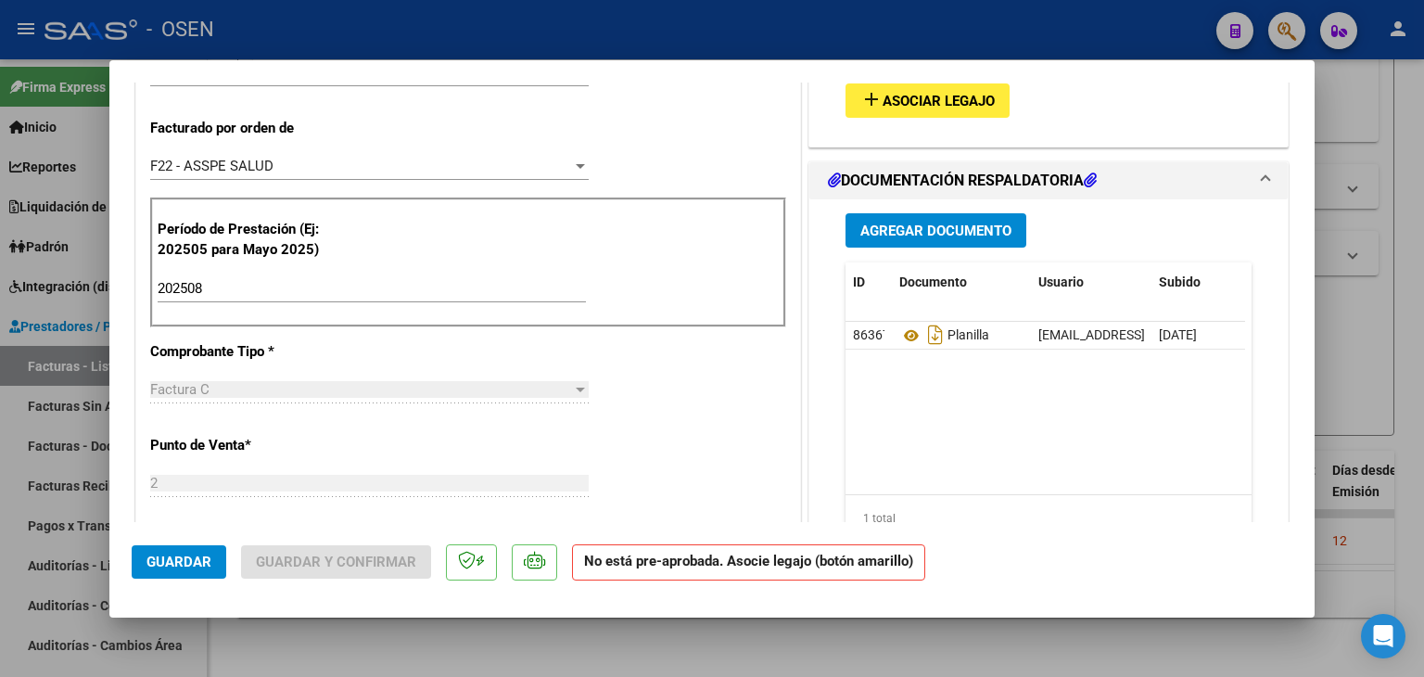
type textarea "BAJA POR CAMBIO DE OPCION AL 31/07."
click at [947, 235] on span "Agregar Documento" at bounding box center [935, 231] width 151 height 17
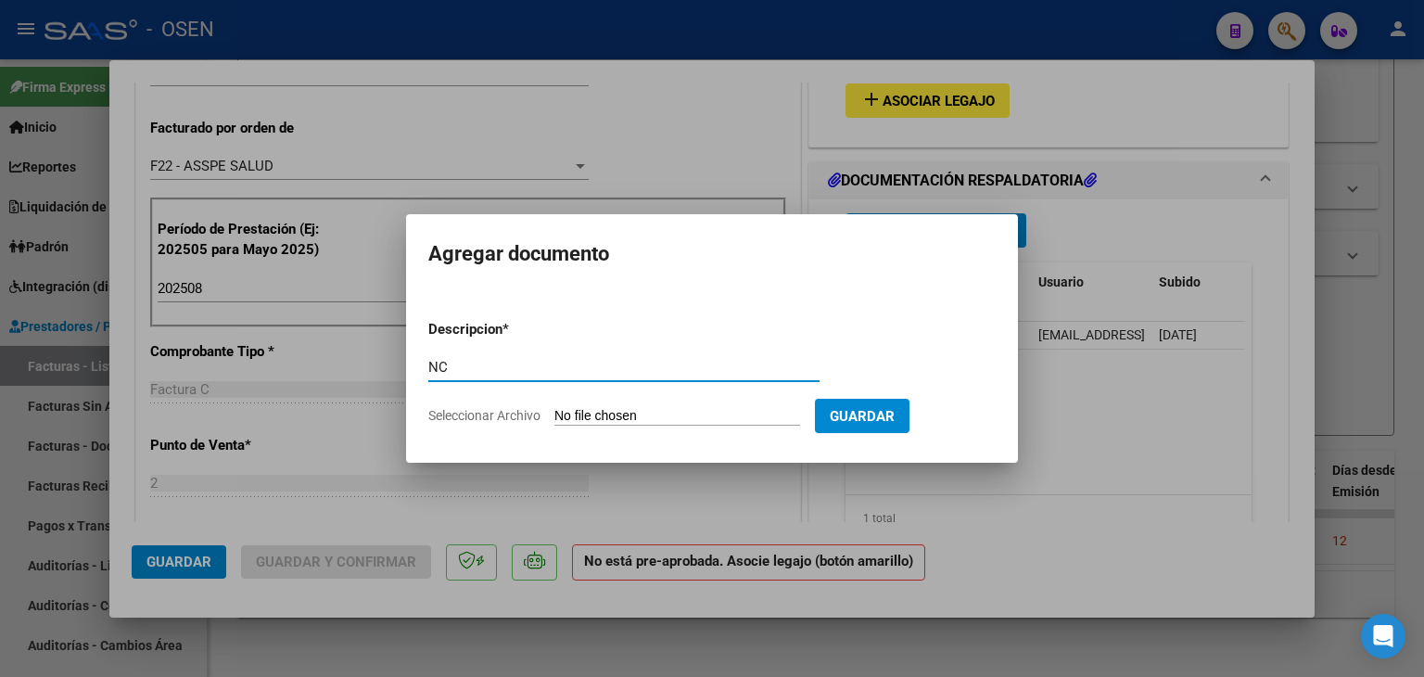
type input "NC"
click at [697, 413] on input "Seleccionar Archivo" at bounding box center [677, 417] width 246 height 18
type input "C:\fakepath\NC C0002-00000691.pdf"
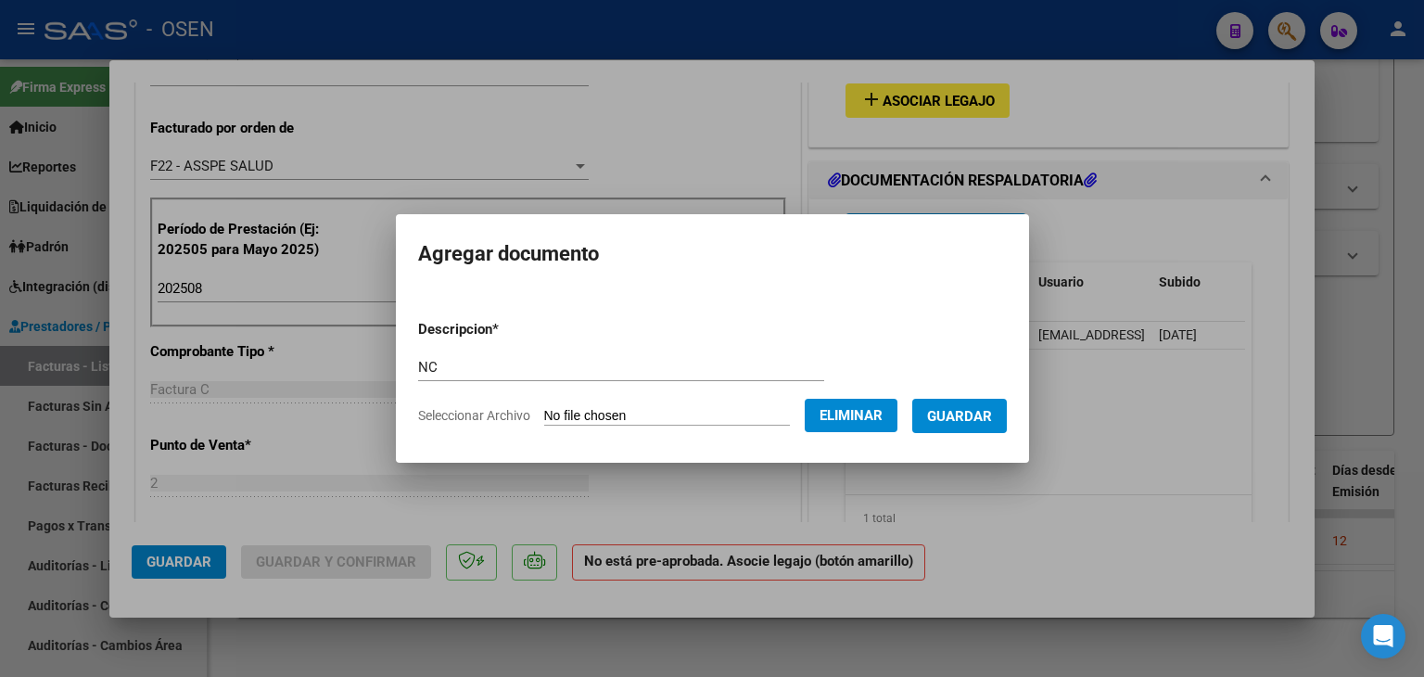
click at [961, 415] on span "Guardar" at bounding box center [959, 416] width 65 height 17
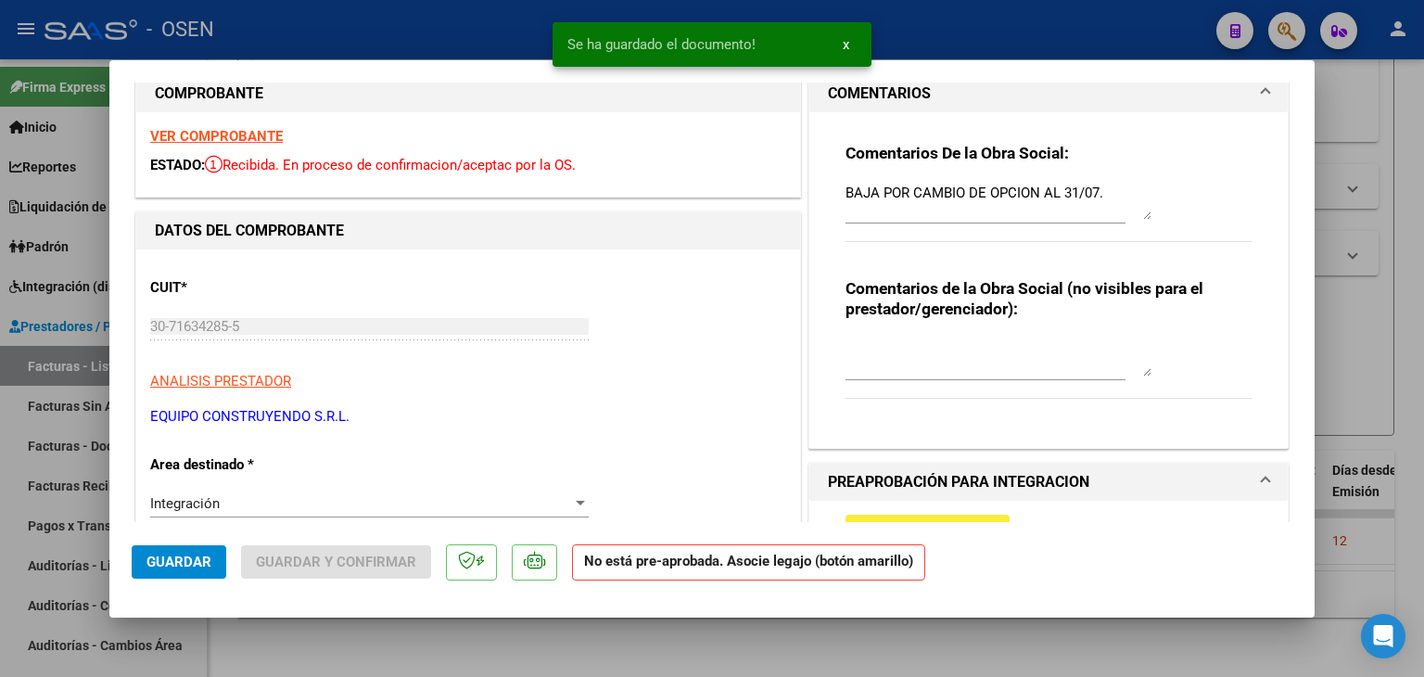
scroll to position [0, 0]
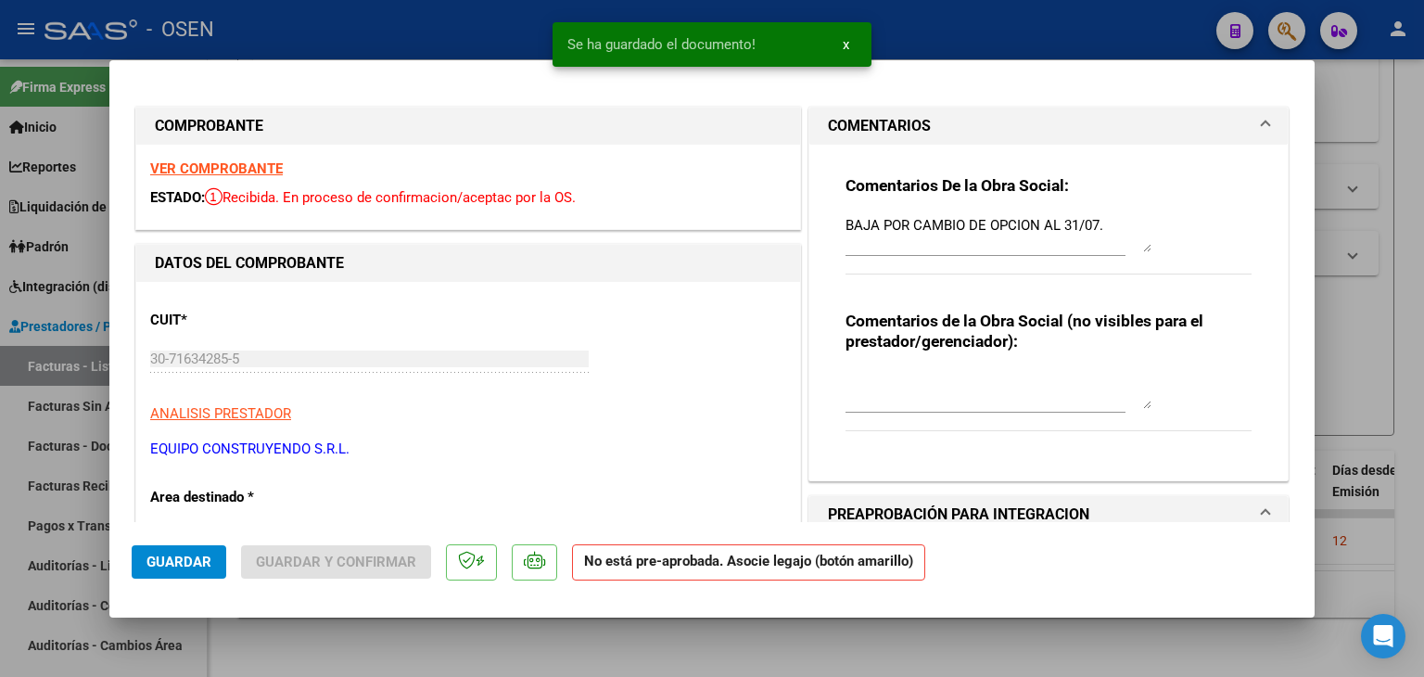
click at [253, 172] on strong "VER COMPROBANTE" at bounding box center [216, 168] width 133 height 17
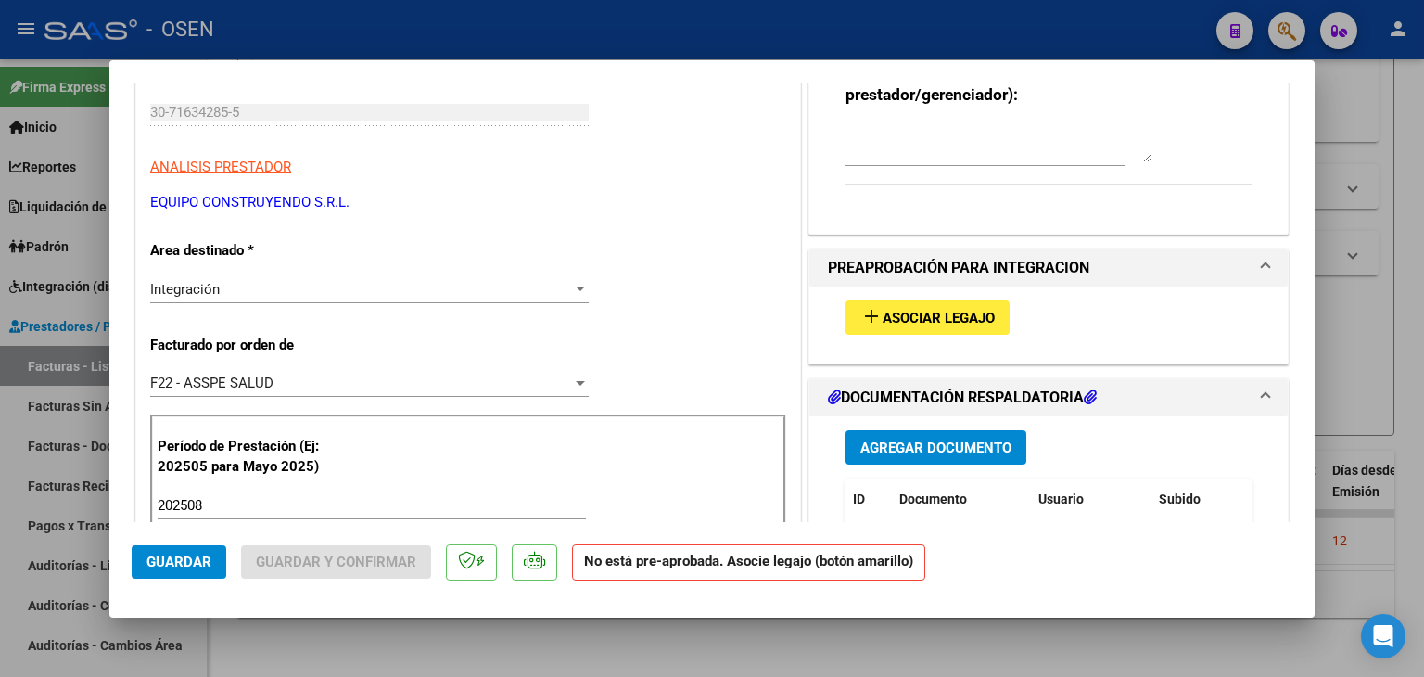
scroll to position [278, 0]
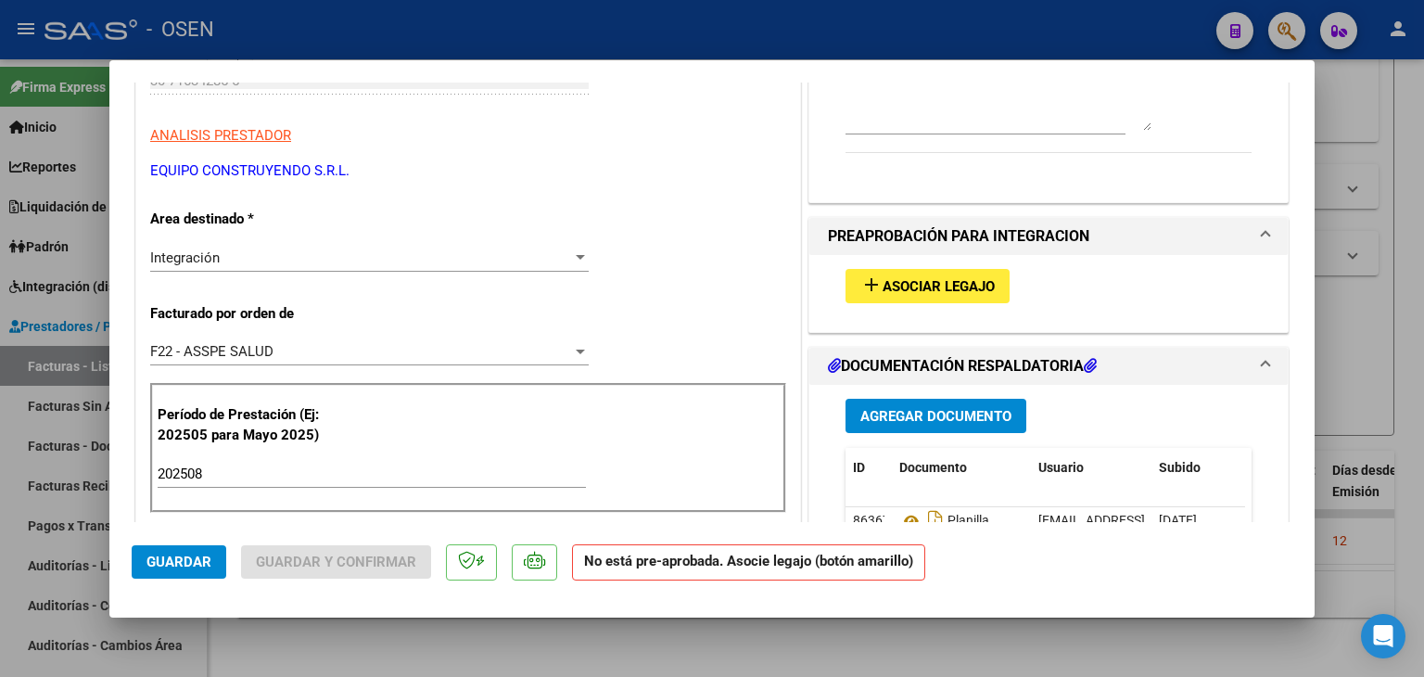
click at [342, 256] on div "Integración" at bounding box center [361, 257] width 422 height 17
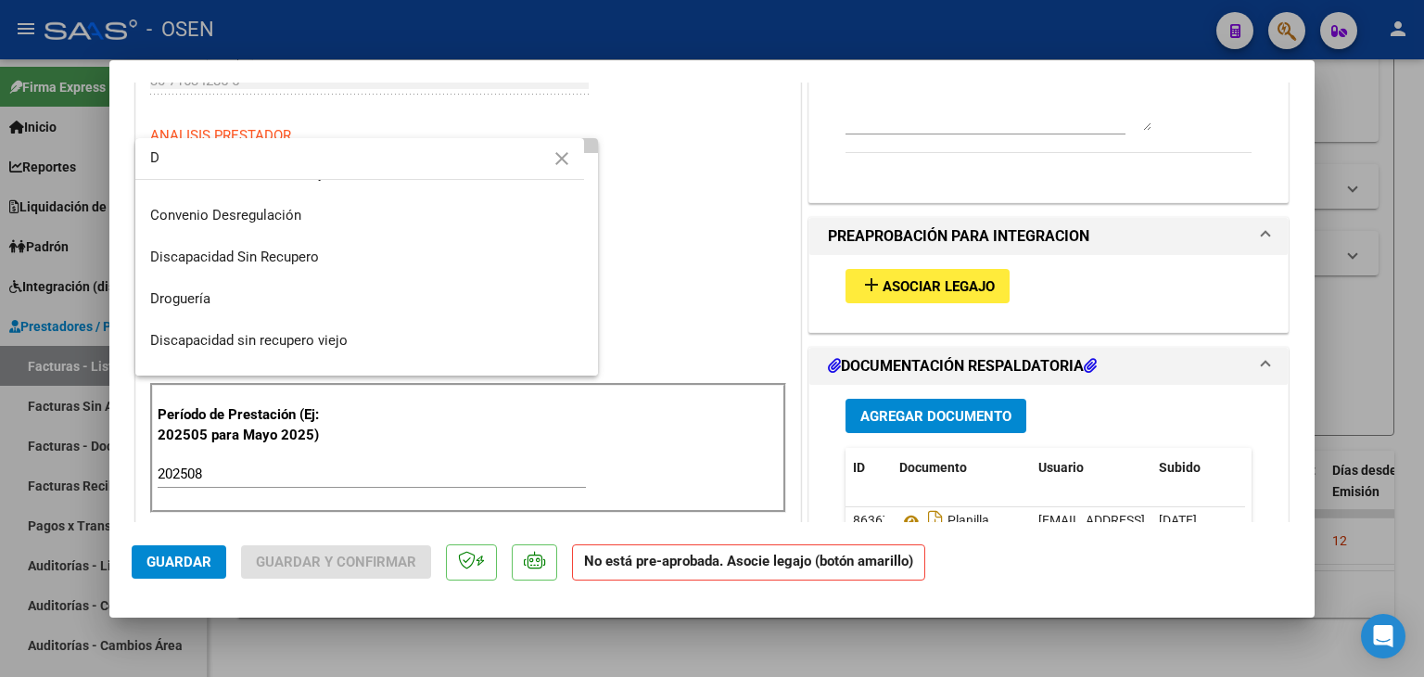
scroll to position [0, 0]
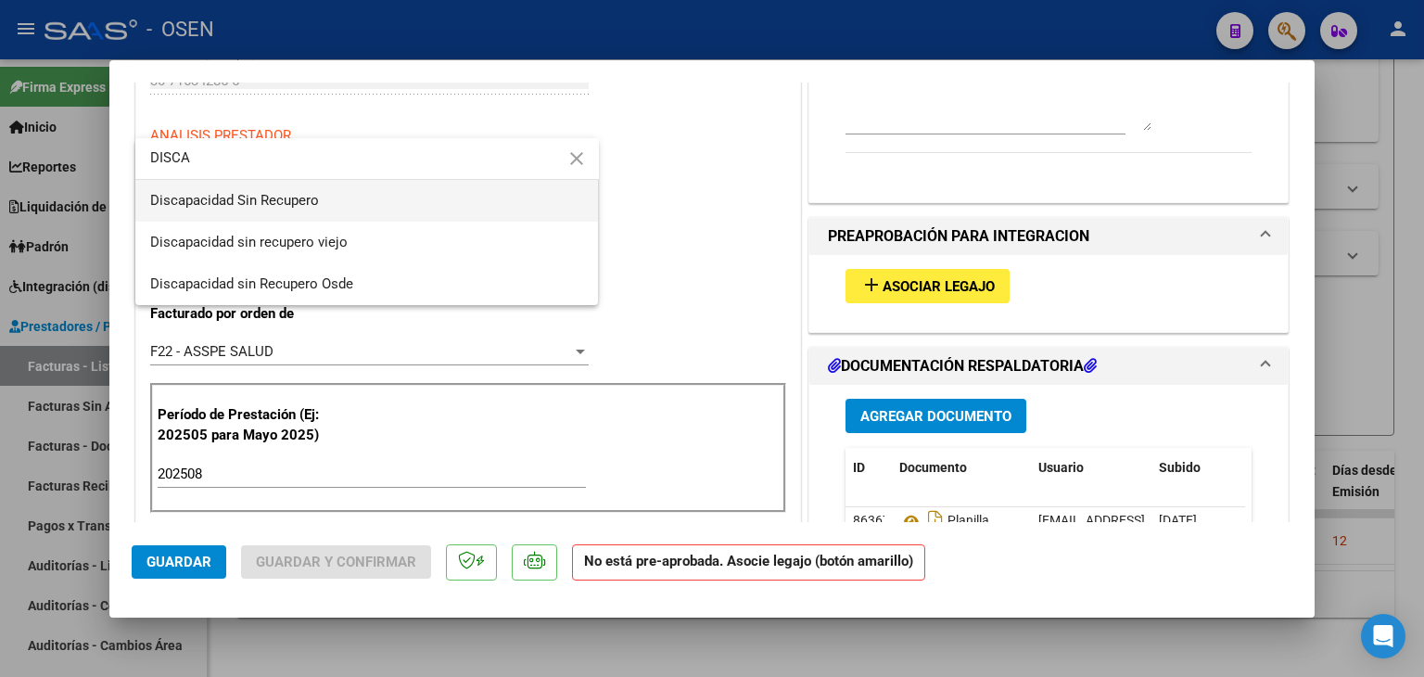
type input "DISCA"
click at [336, 209] on span "Discapacidad Sin Recupero" at bounding box center [367, 201] width 434 height 42
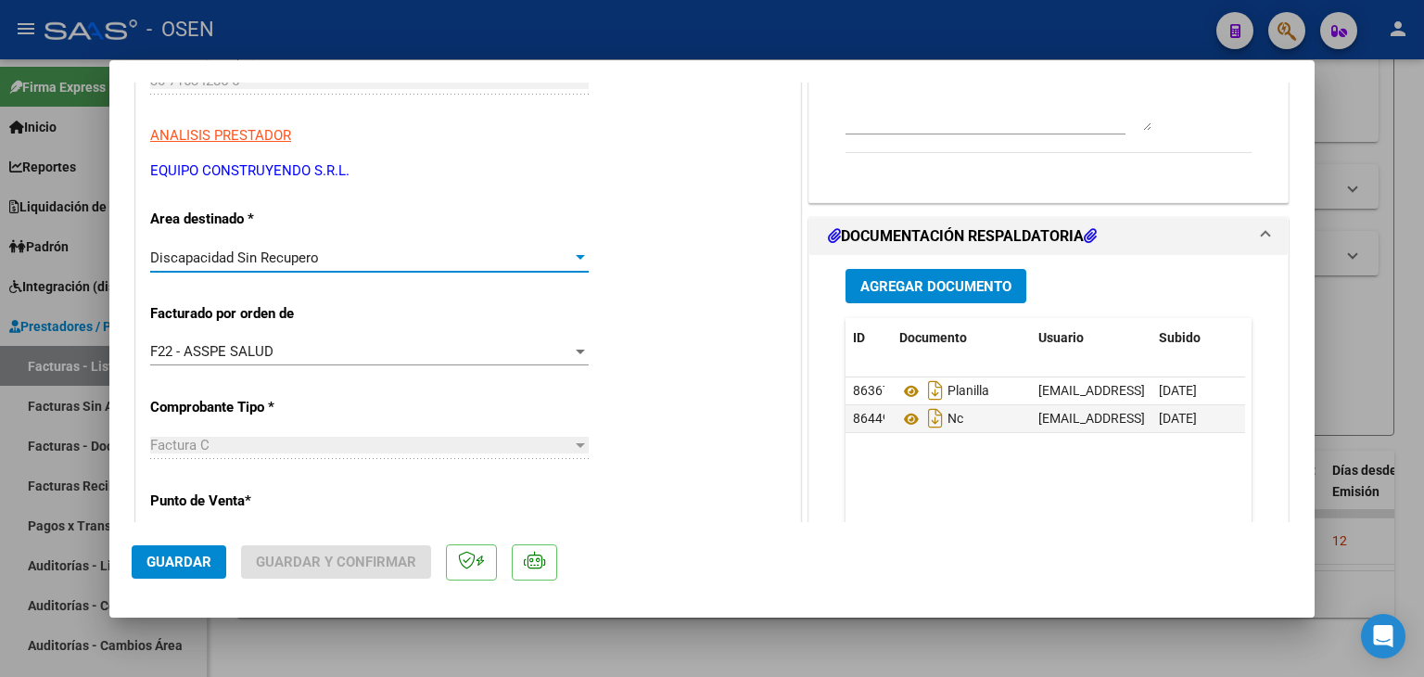
click at [158, 559] on span "Guardar" at bounding box center [178, 562] width 65 height 17
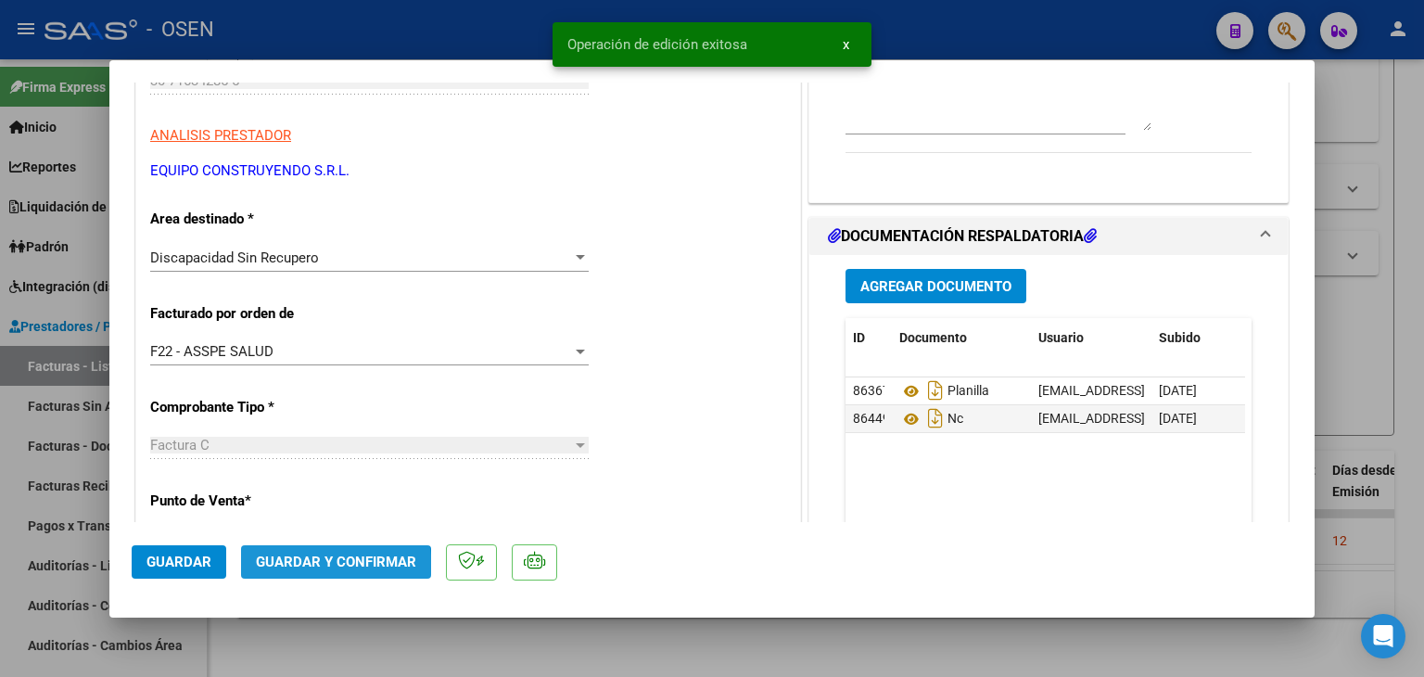
click at [323, 568] on span "Guardar y Confirmar" at bounding box center [336, 562] width 160 height 17
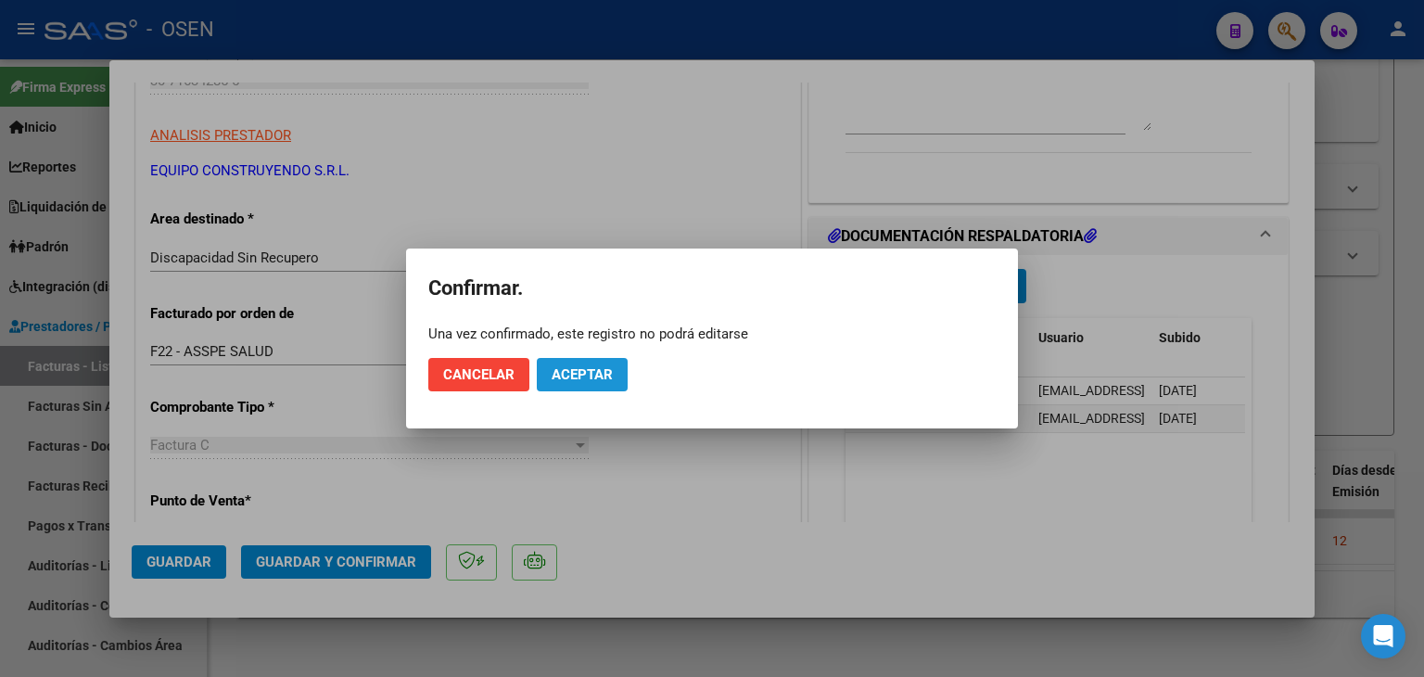
click at [593, 376] on span "Aceptar" at bounding box center [582, 374] width 61 height 17
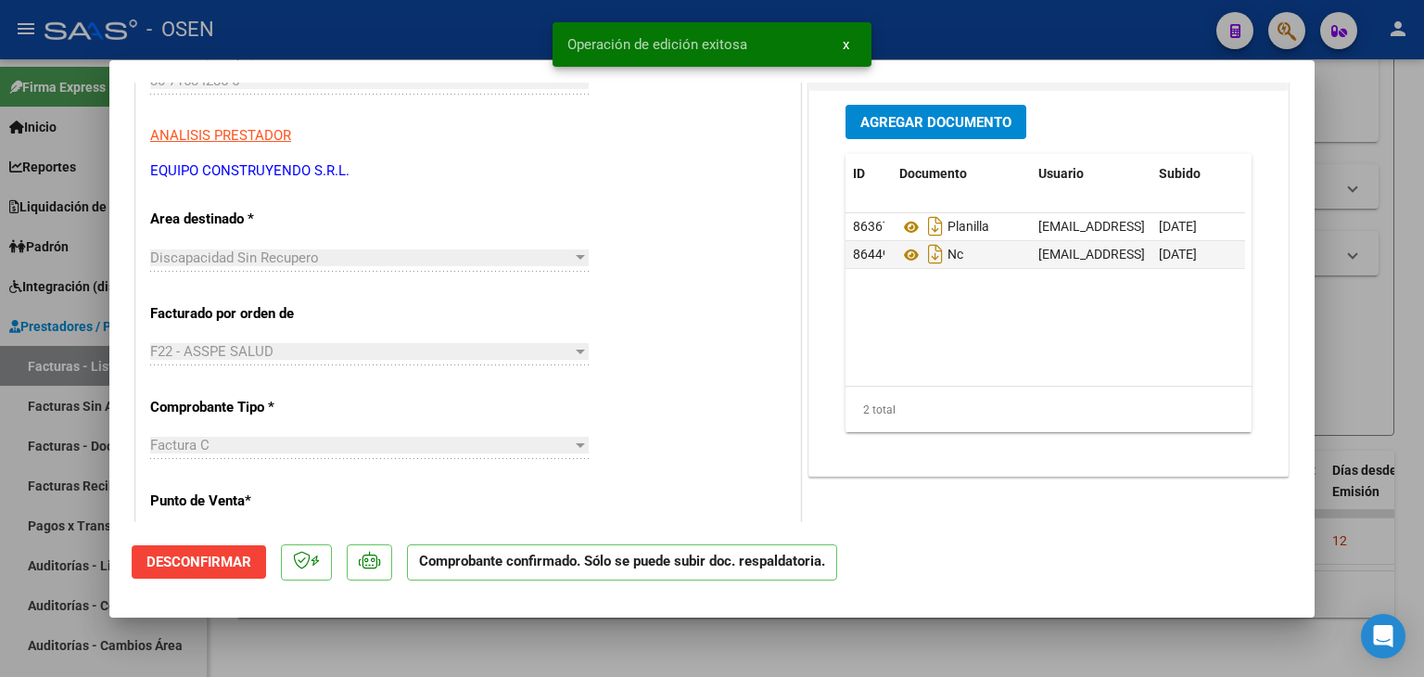
click at [546, 634] on div at bounding box center [712, 338] width 1424 height 677
type input "$ 0,00"
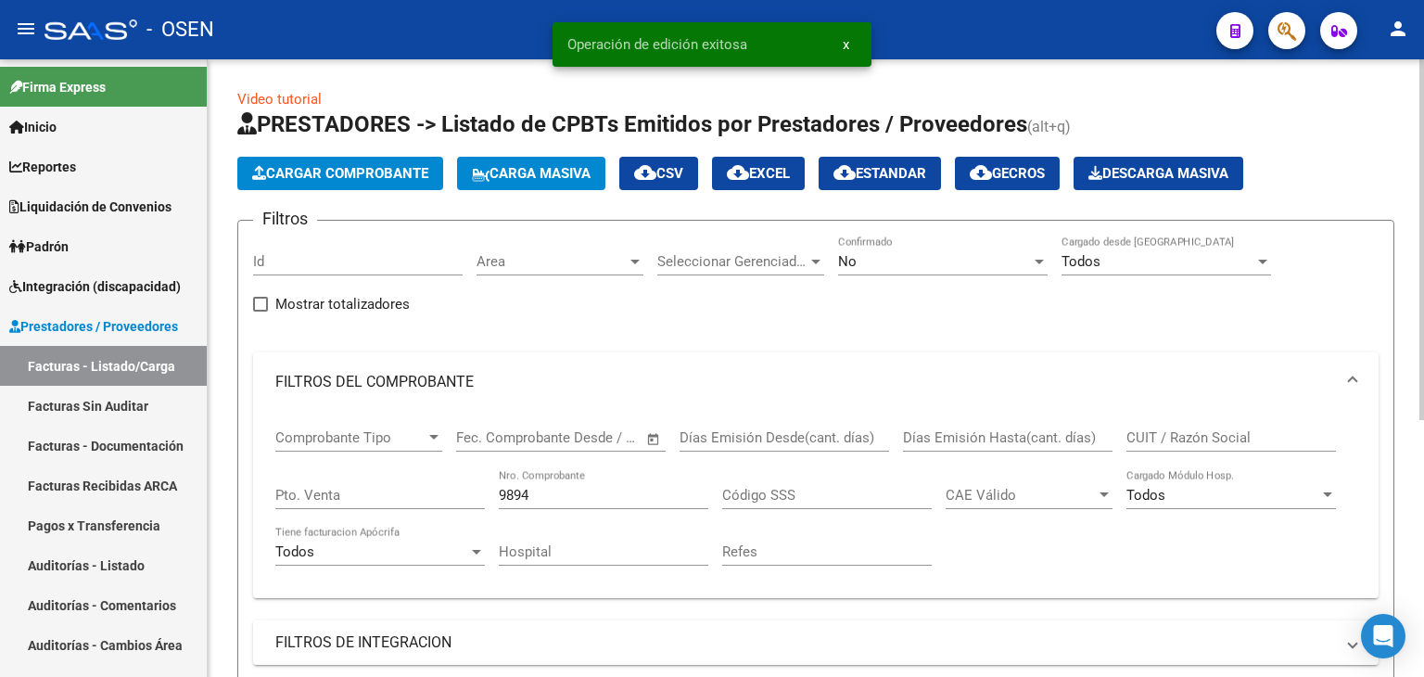
click at [401, 168] on span "Cargar Comprobante" at bounding box center [340, 173] width 176 height 17
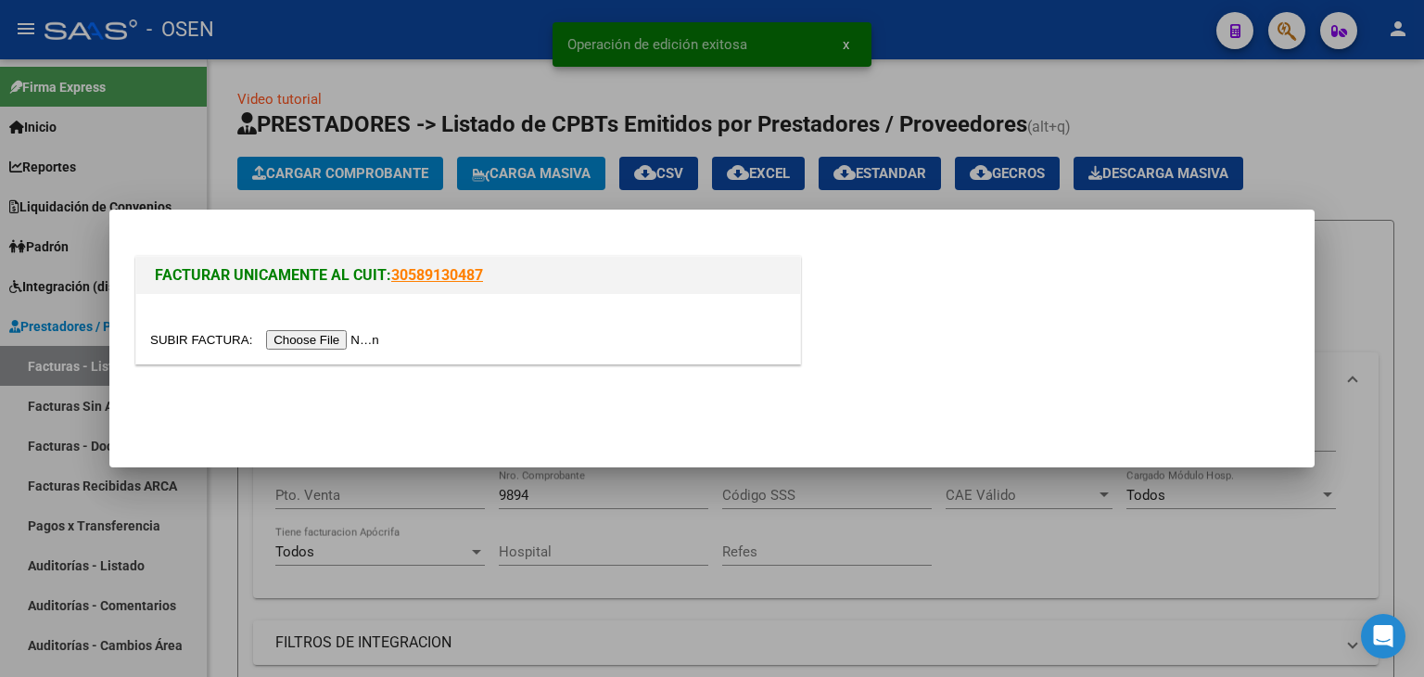
click at [359, 342] on input "file" at bounding box center [267, 339] width 235 height 19
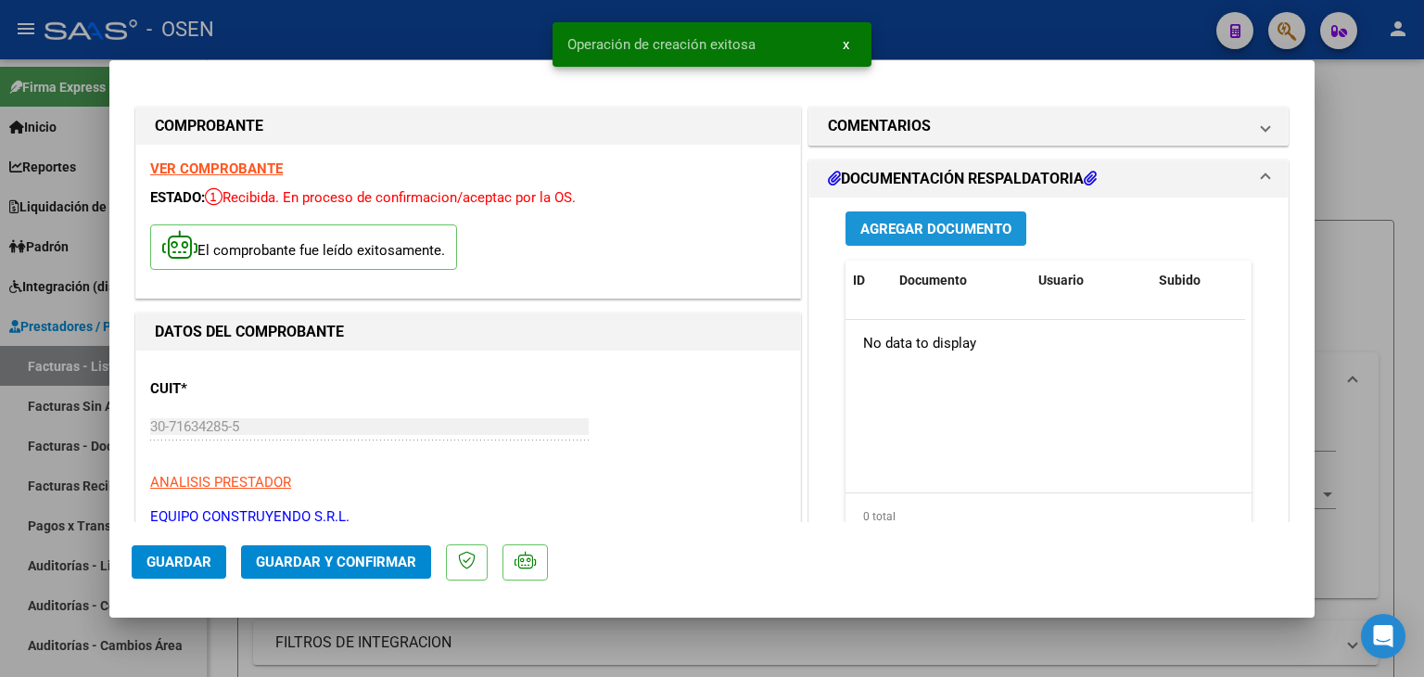
click at [961, 228] on span "Agregar Documento" at bounding box center [935, 229] width 151 height 17
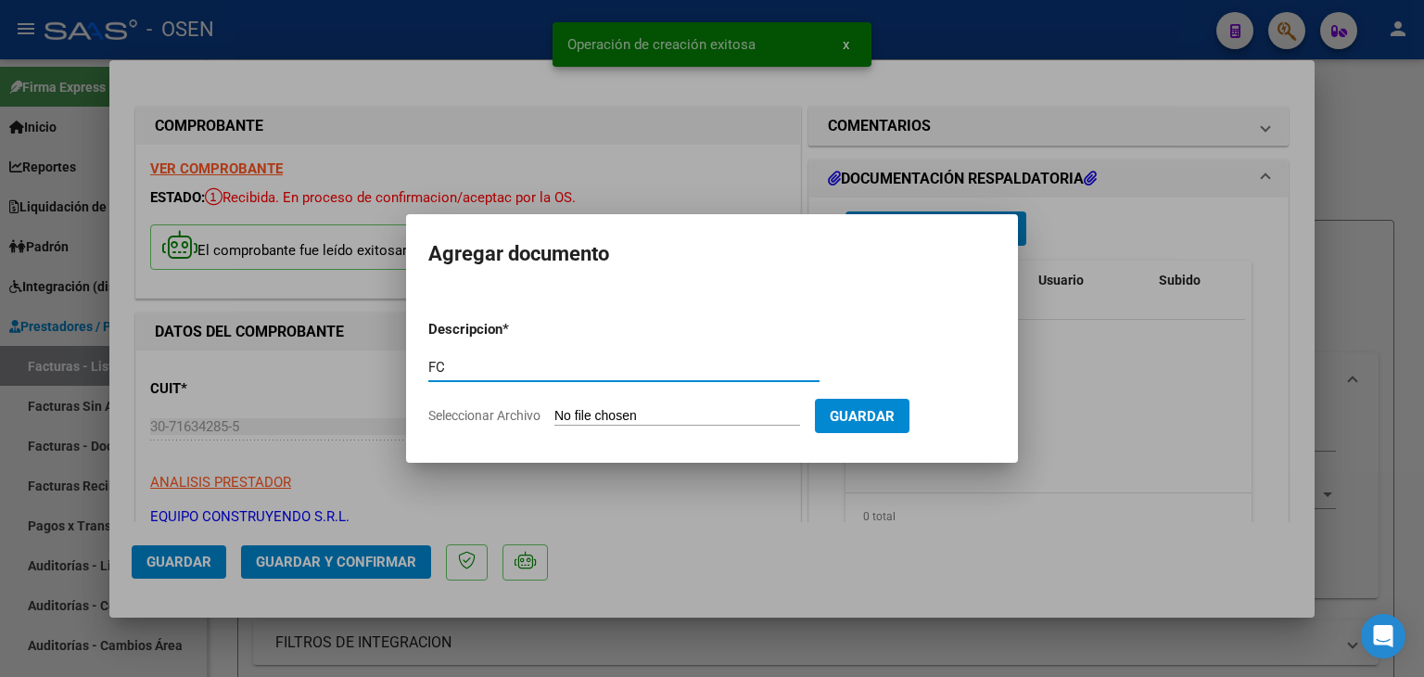
type input "FC"
click at [707, 420] on input "Seleccionar Archivo" at bounding box center [677, 417] width 246 height 18
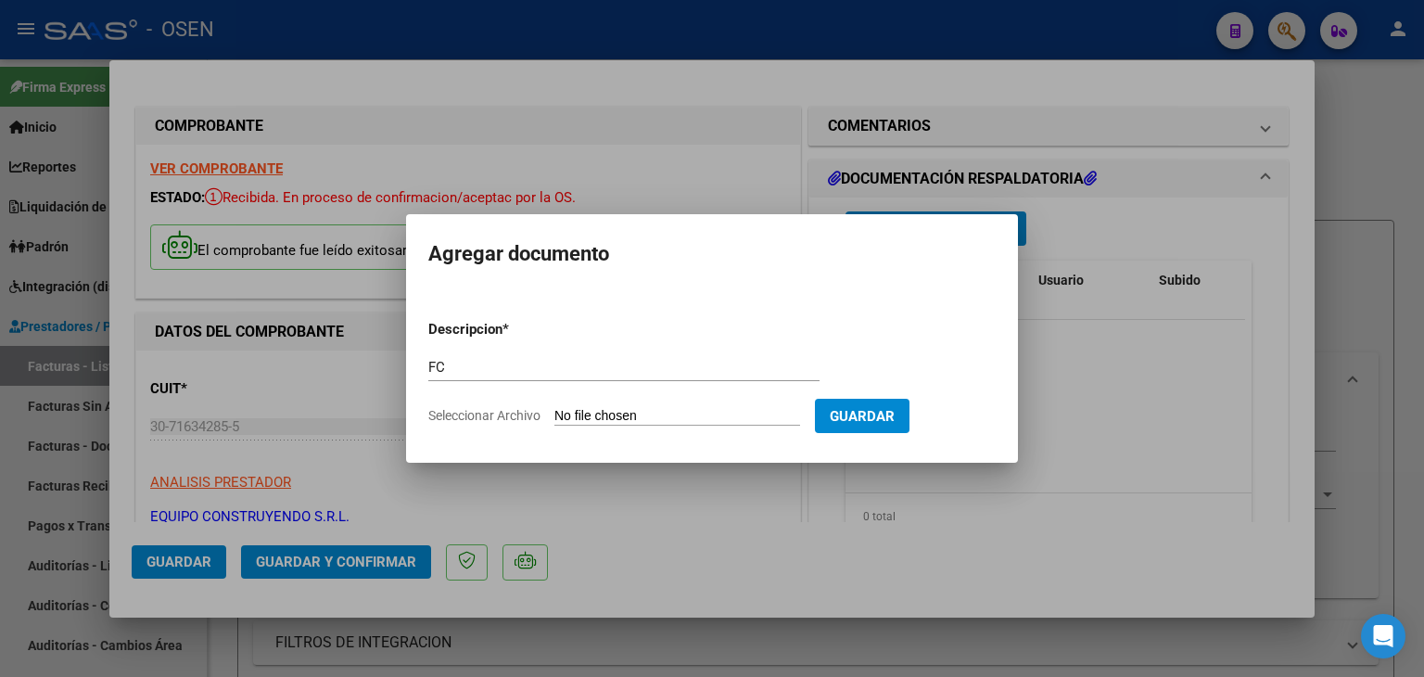
type input "C:\fakepath\FC 9894.pdf"
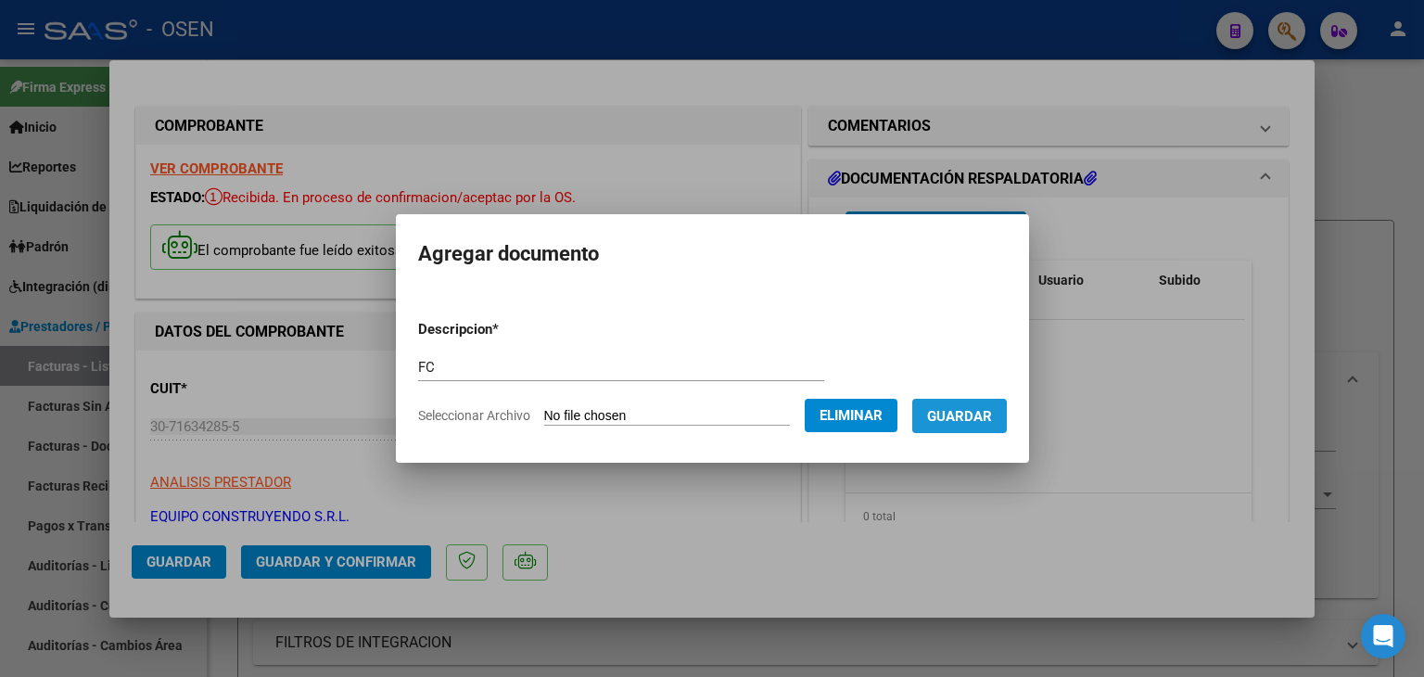
click at [974, 415] on span "Guardar" at bounding box center [959, 416] width 65 height 17
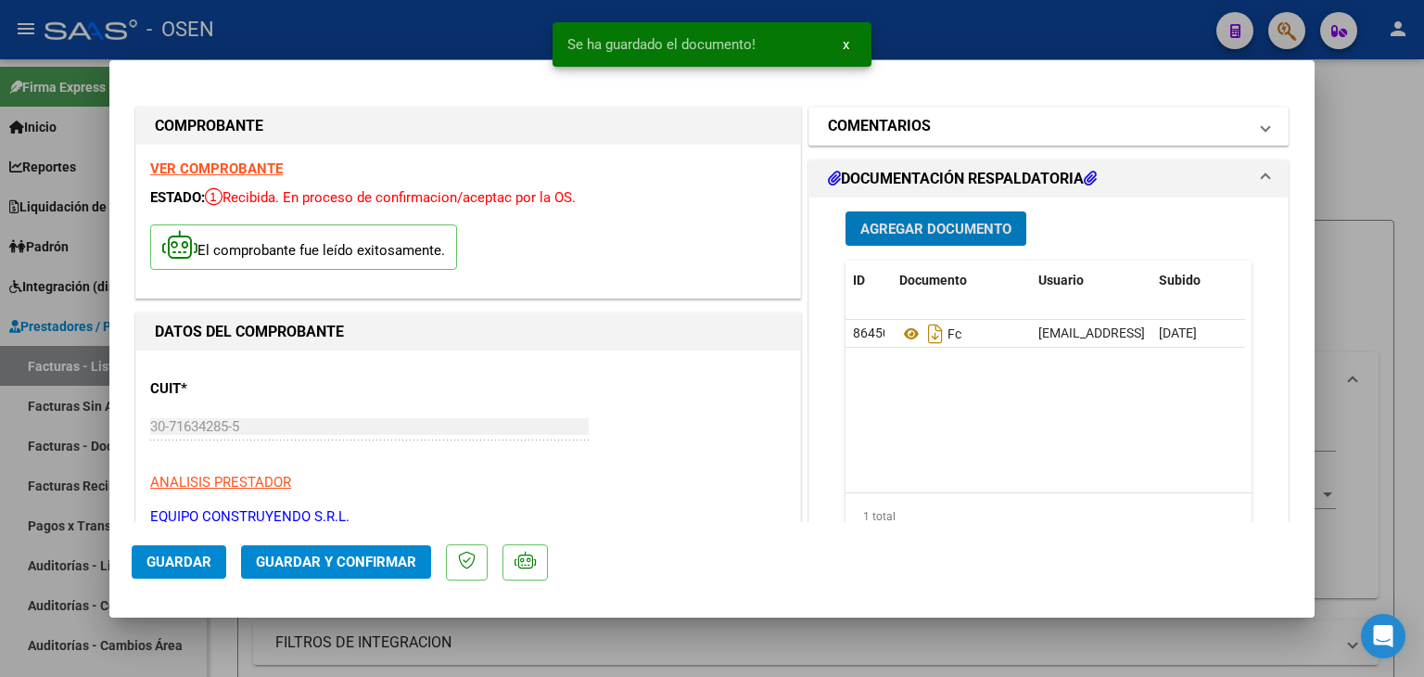
click at [948, 112] on mat-expansion-panel-header "COMENTARIOS" at bounding box center [1048, 126] width 478 height 37
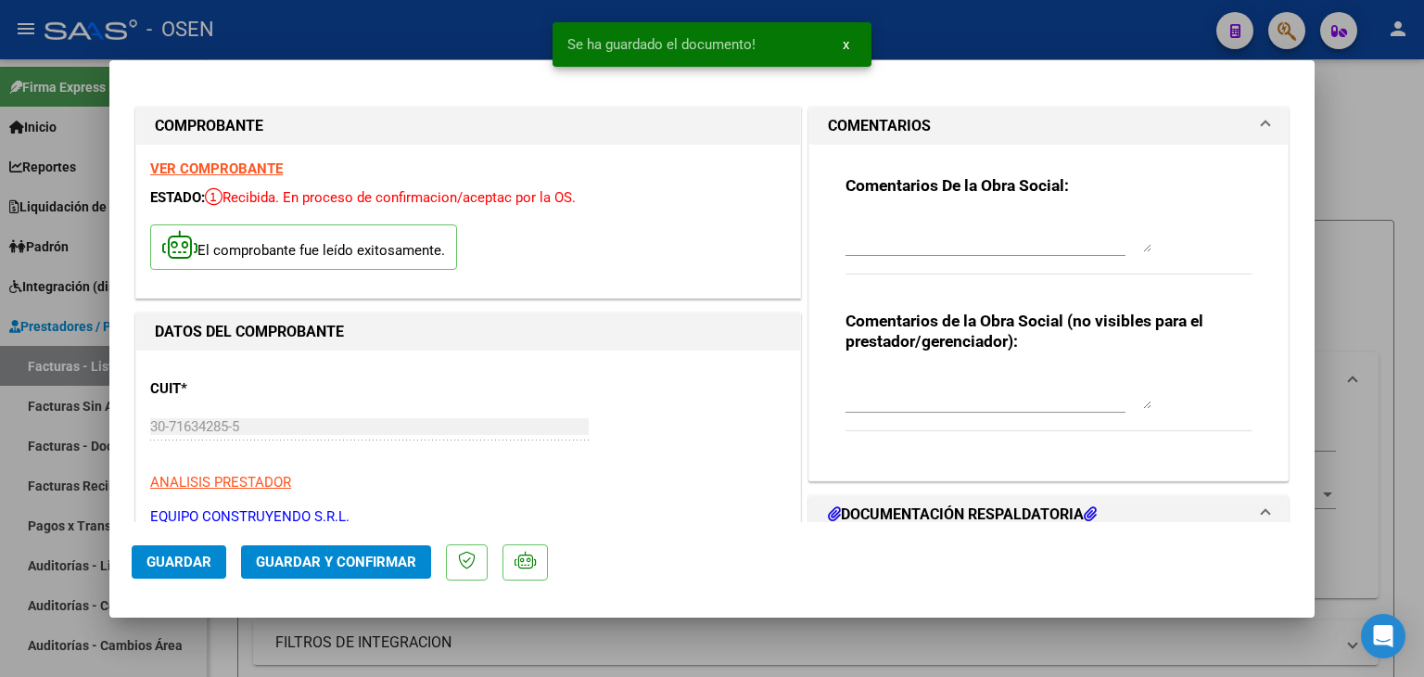
click at [898, 213] on div at bounding box center [999, 233] width 306 height 45
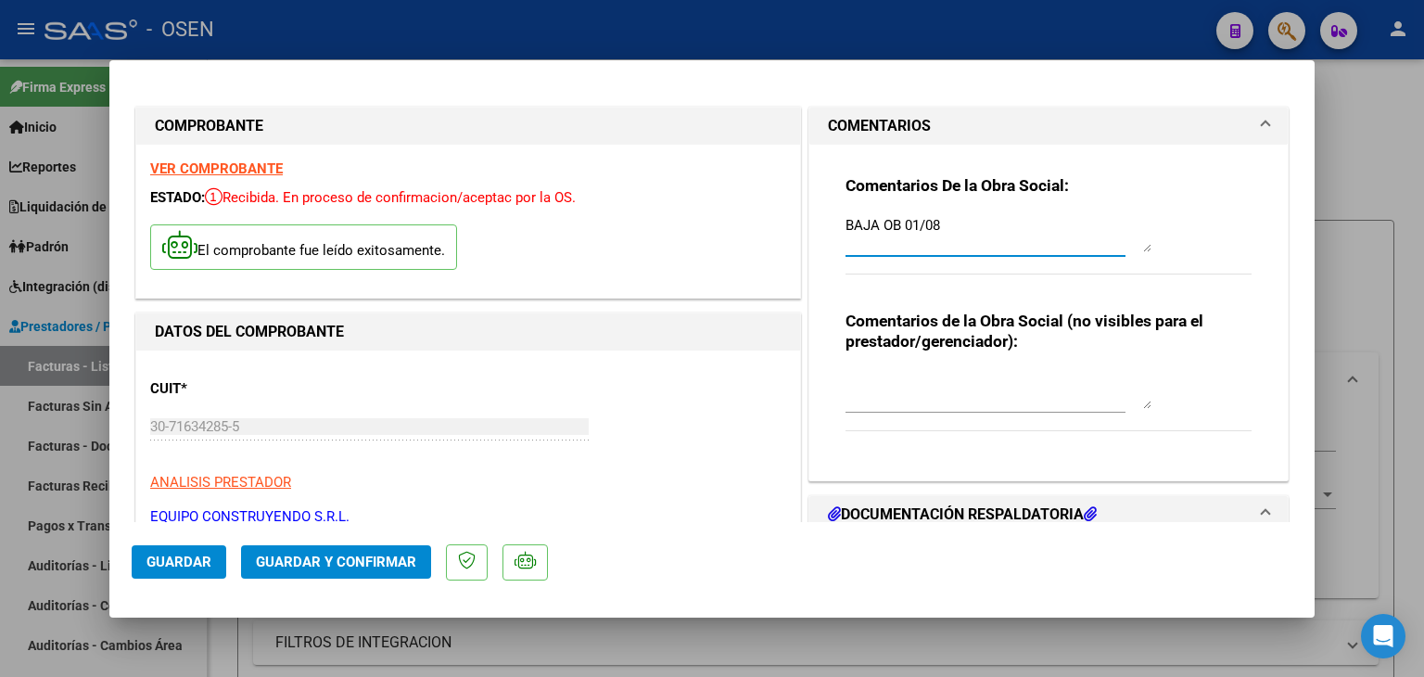
click at [892, 227] on textarea "BAJA OB 01/08" at bounding box center [999, 233] width 306 height 37
drag, startPoint x: 931, startPoint y: 224, endPoint x: 897, endPoint y: 227, distance: 33.5
click at [897, 227] on textarea "BAJA OS 01/08" at bounding box center [999, 233] width 306 height 37
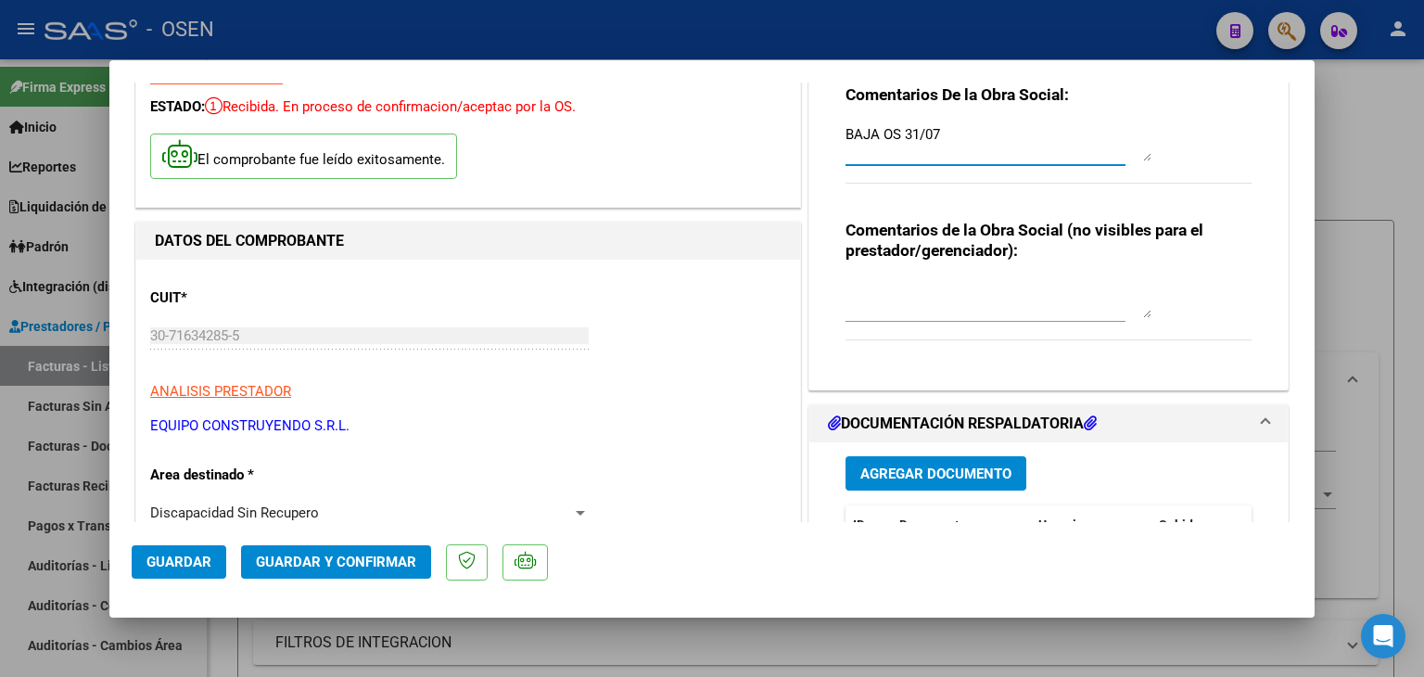
scroll to position [278, 0]
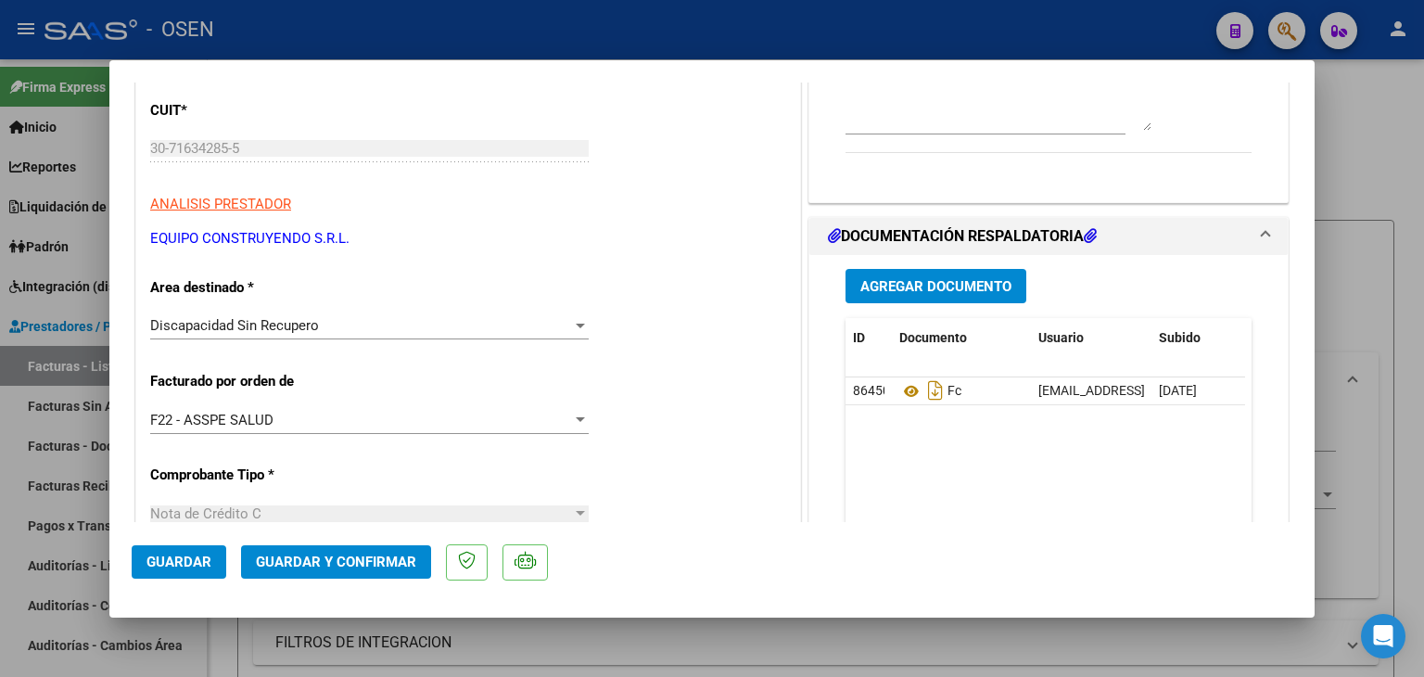
type textarea "BAJA OS 31/07"
click at [328, 554] on span "Guardar y Confirmar" at bounding box center [336, 562] width 160 height 17
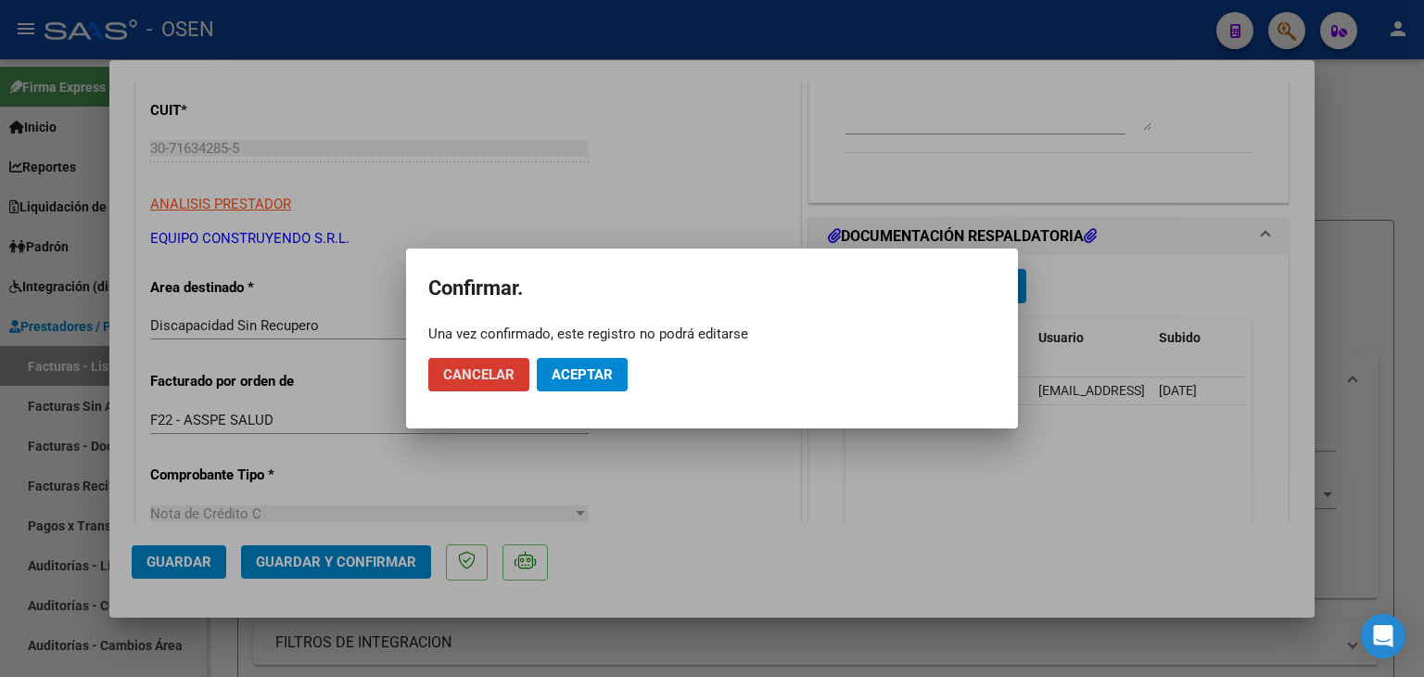
click at [589, 373] on span "Aceptar" at bounding box center [582, 374] width 61 height 17
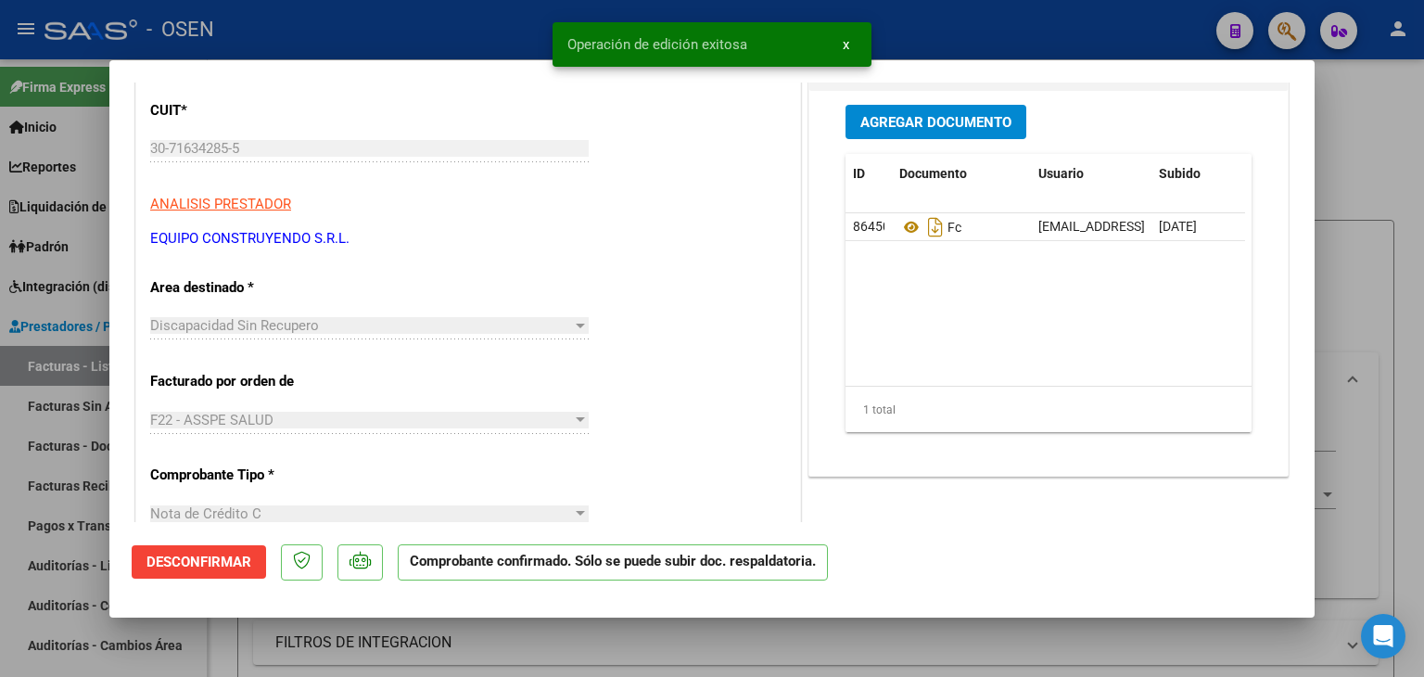
click at [1046, 639] on div at bounding box center [712, 338] width 1424 height 677
type input "$ 0,00"
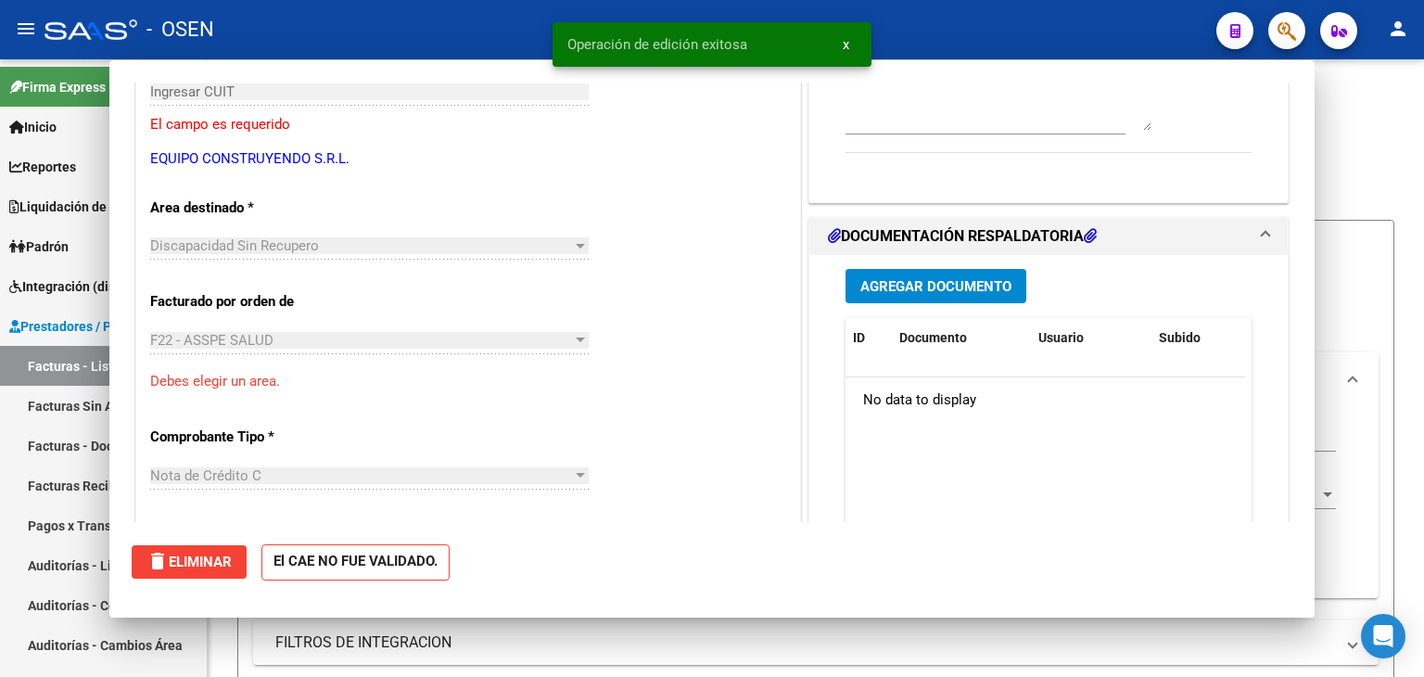
scroll to position [222, 0]
